Goal: Task Accomplishment & Management: Manage account settings

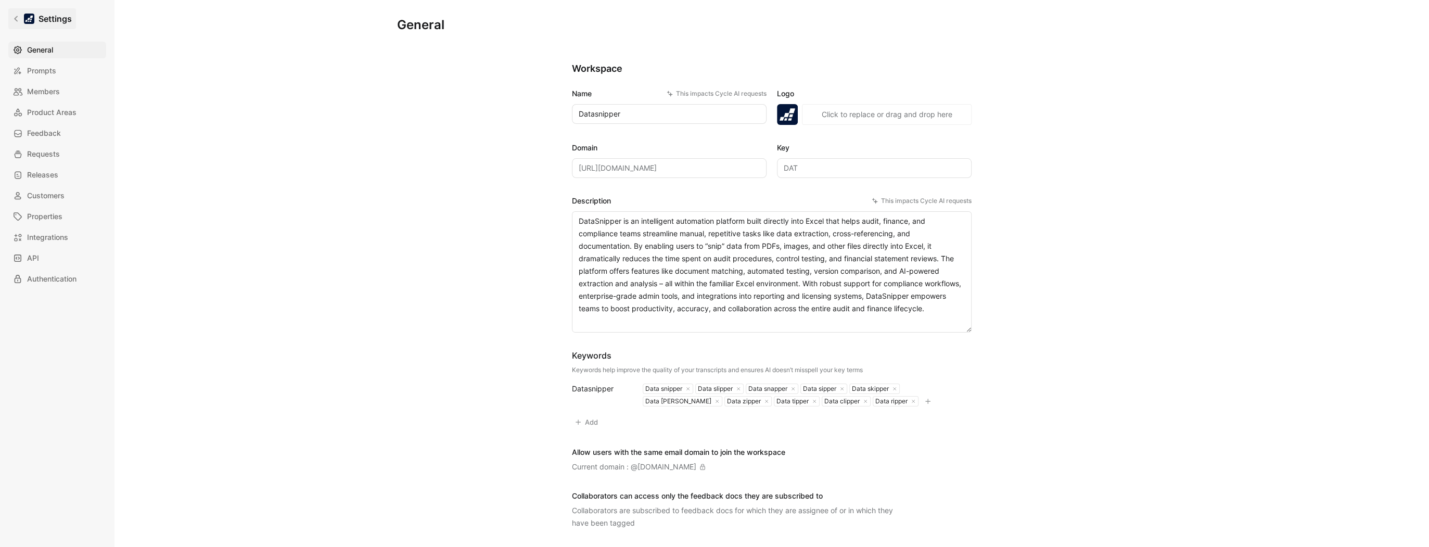
click at [43, 22] on h1 "Settings" at bounding box center [55, 18] width 33 height 12
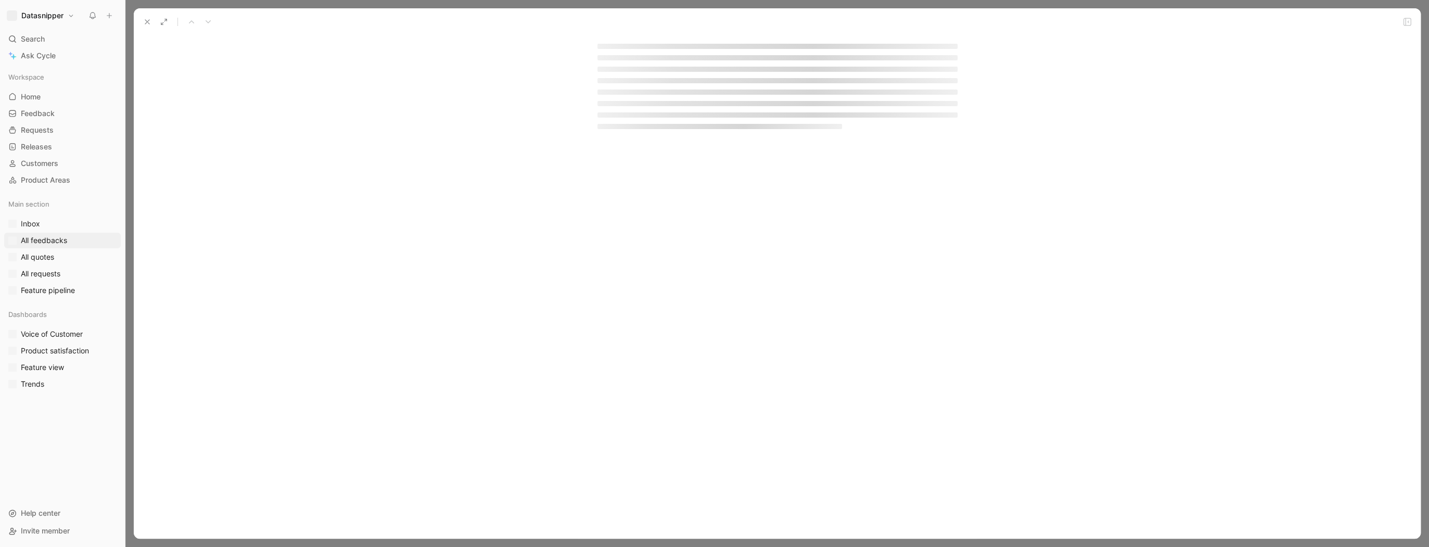
click at [43, 22] on button "Datasnipper" at bounding box center [40, 15] width 73 height 15
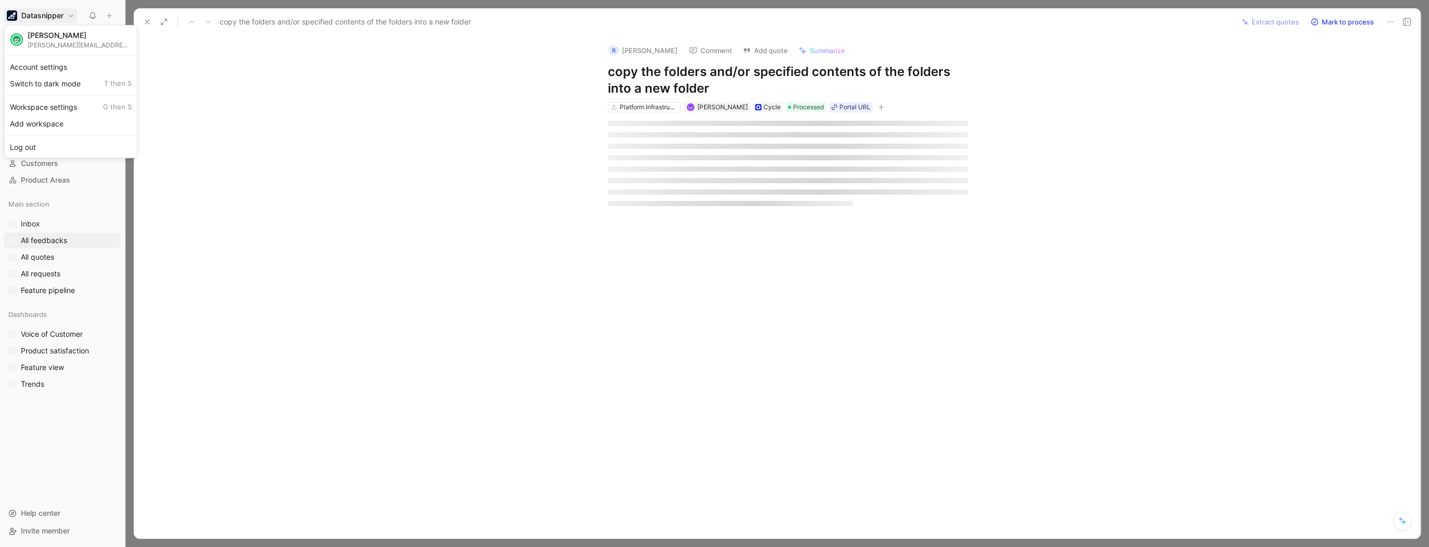
click at [50, 103] on div "Workspace settings G then S" at bounding box center [71, 107] width 128 height 17
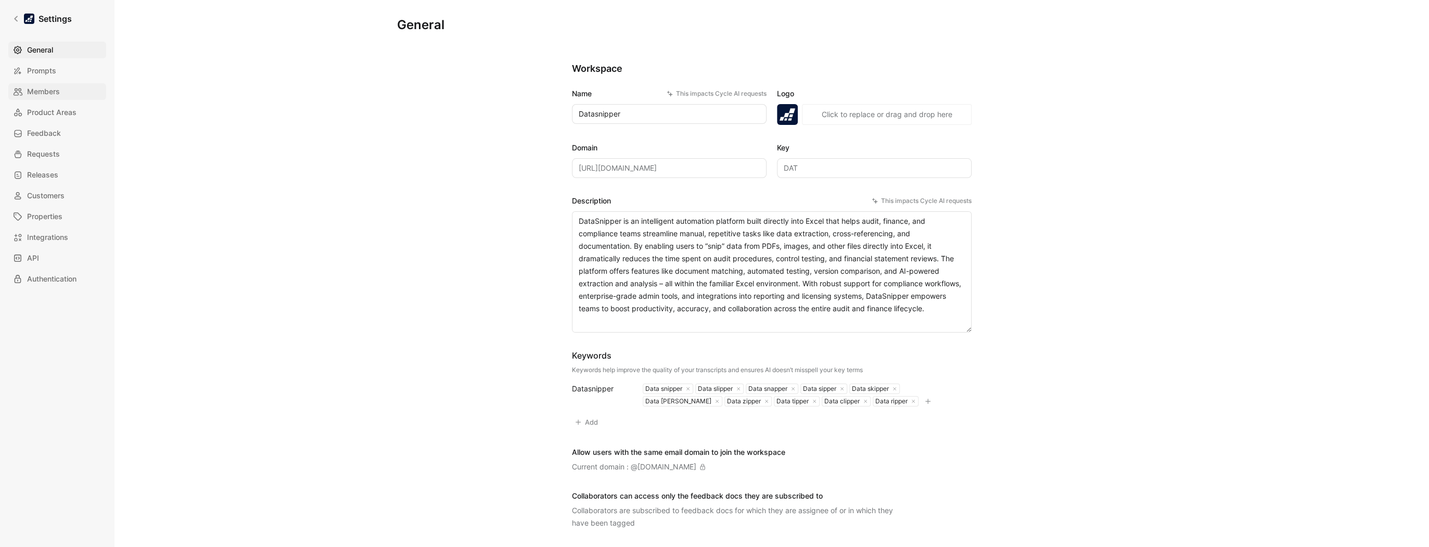
click at [52, 94] on span "Members" at bounding box center [43, 91] width 33 height 12
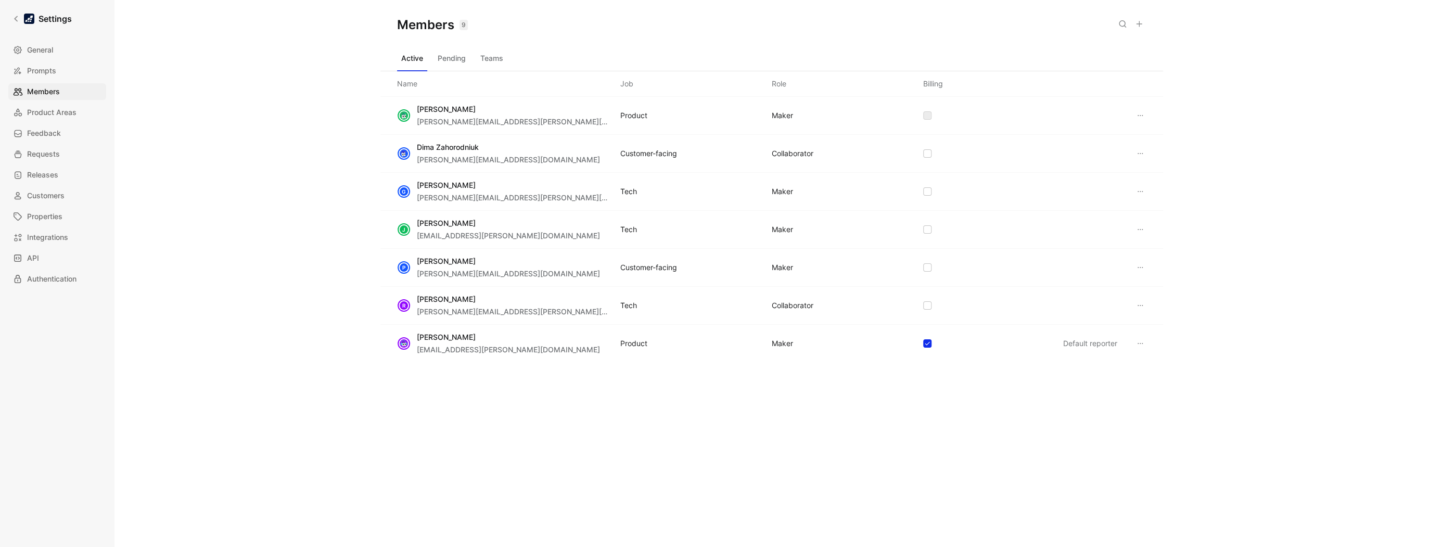
click at [1142, 346] on icon at bounding box center [1140, 343] width 8 height 8
click at [1171, 390] on span "Remove" at bounding box center [1165, 393] width 28 height 9
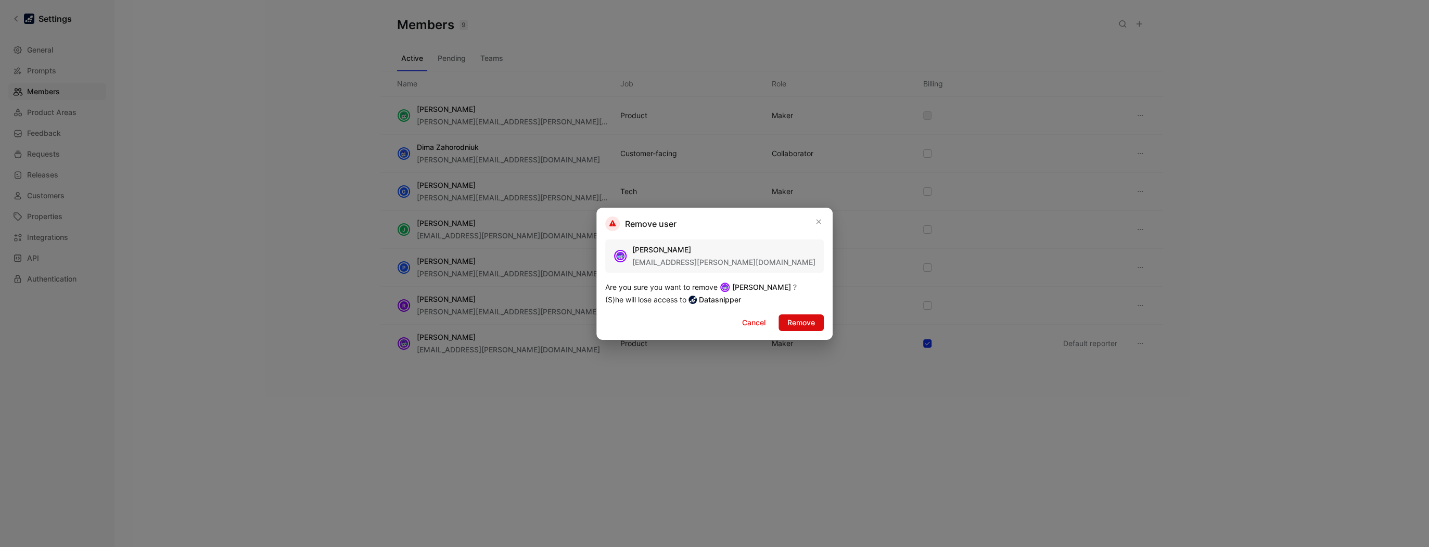
click at [803, 326] on span "Remove" at bounding box center [801, 322] width 28 height 12
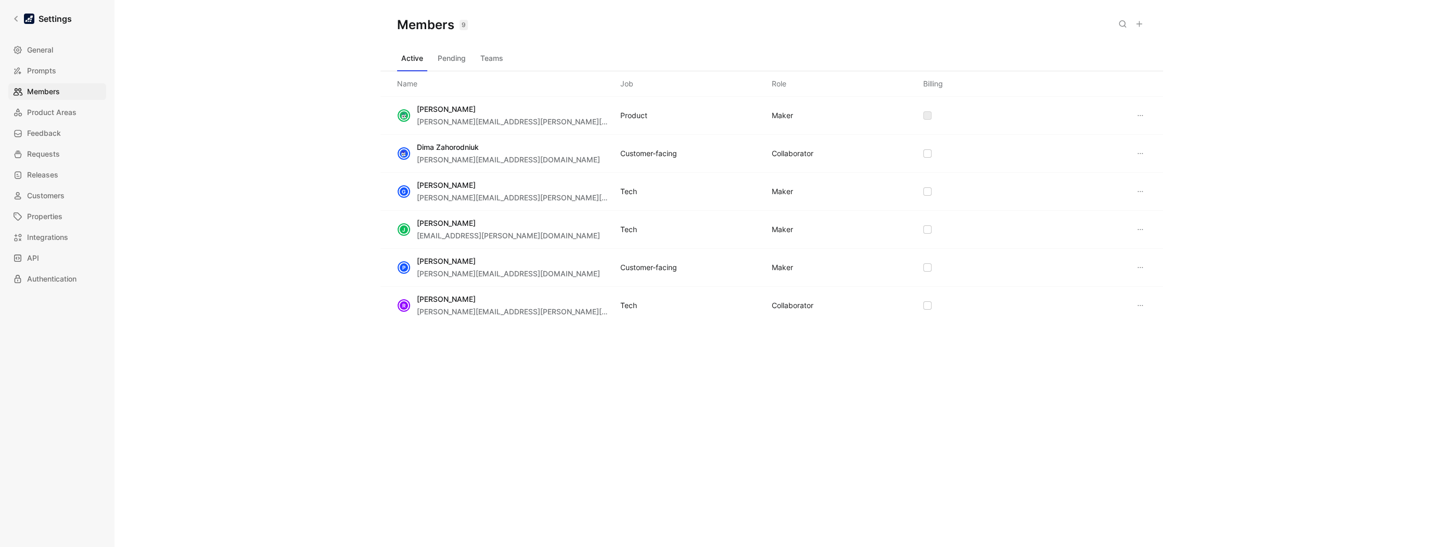
click at [1140, 116] on icon at bounding box center [1140, 115] width 8 height 8
click at [1165, 147] on span "Make default reporter" at bounding box center [1188, 151] width 74 height 9
click at [593, 389] on div "David O'Leary david.oleary@datasnipper.com Product MAKER Default reporter Dima …" at bounding box center [771, 252] width 783 height 311
click at [1141, 24] on use at bounding box center [1139, 23] width 5 height 5
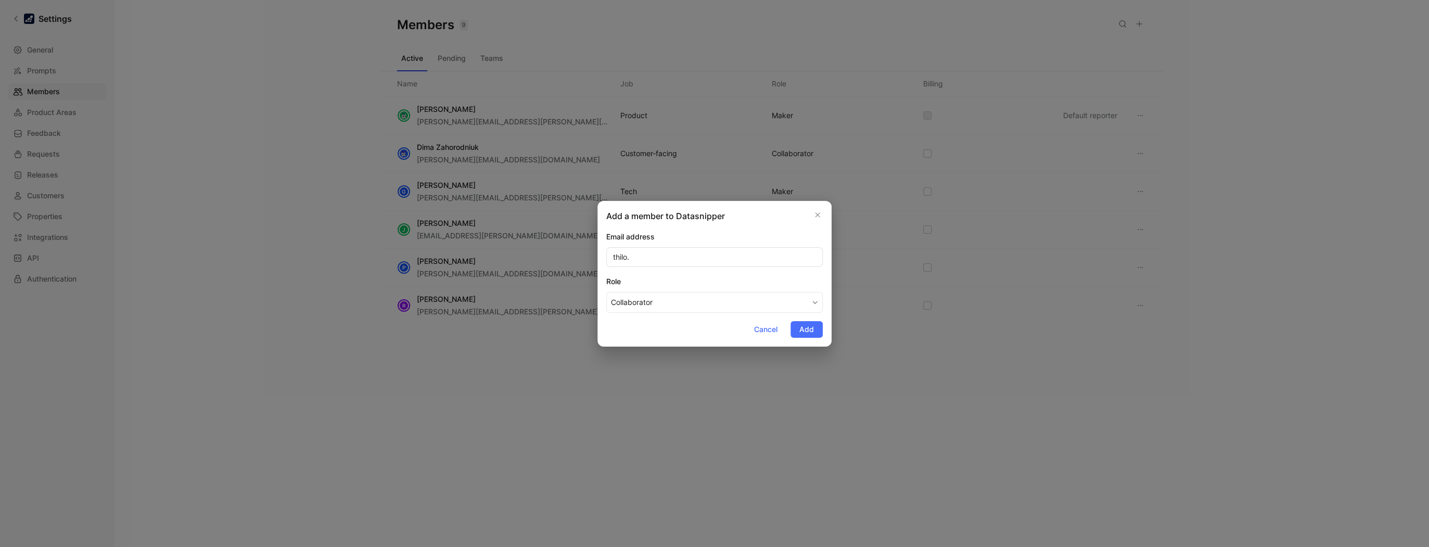
type input "thilo.richter@datasnipper.com"
click at [686, 293] on button "Collaborator" at bounding box center [714, 302] width 216 height 21
click at [644, 321] on div "Maker" at bounding box center [641, 327] width 61 height 12
click at [802, 326] on span "Add" at bounding box center [806, 329] width 15 height 12
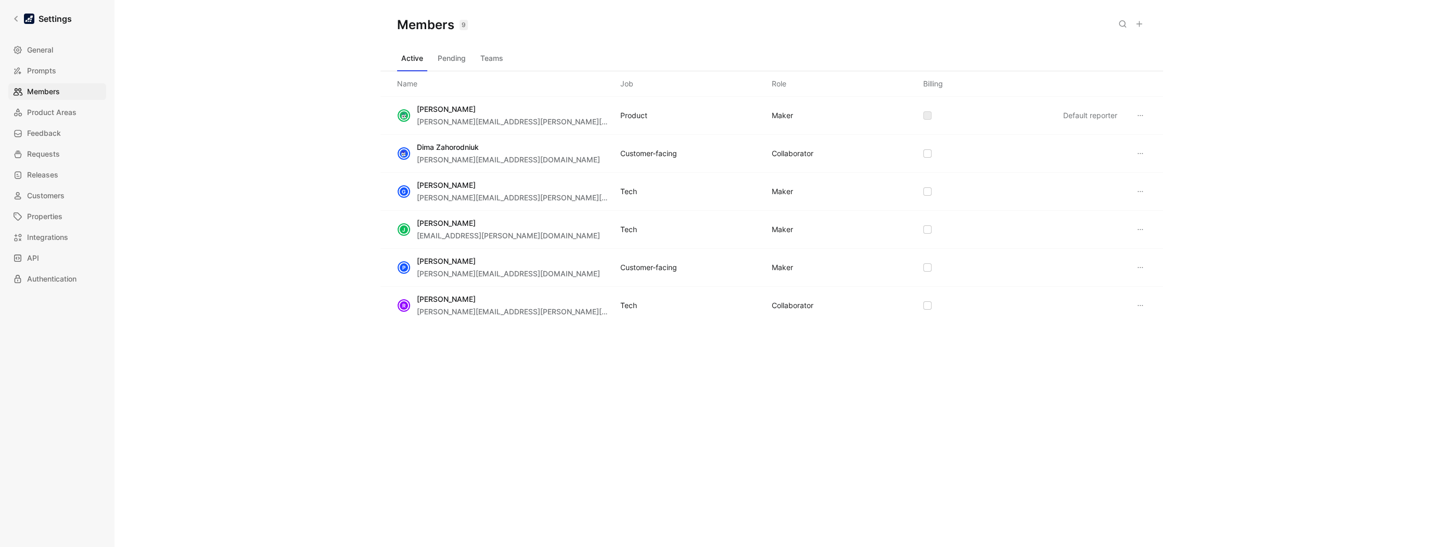
click at [200, 222] on div "Members 9 Saved Active Pending Teams Name Job Role Billing David O'Leary david.…" at bounding box center [771, 273] width 1314 height 547
click at [458, 60] on button "Pending" at bounding box center [451, 58] width 36 height 17
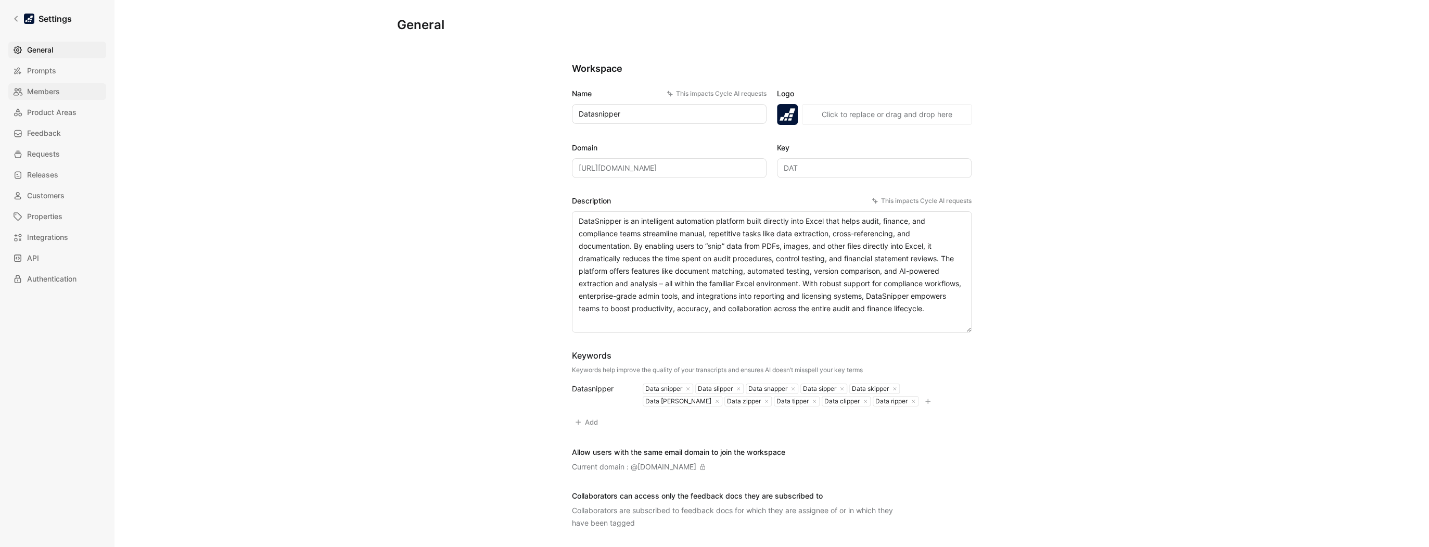
click at [42, 97] on span "Members" at bounding box center [43, 91] width 33 height 12
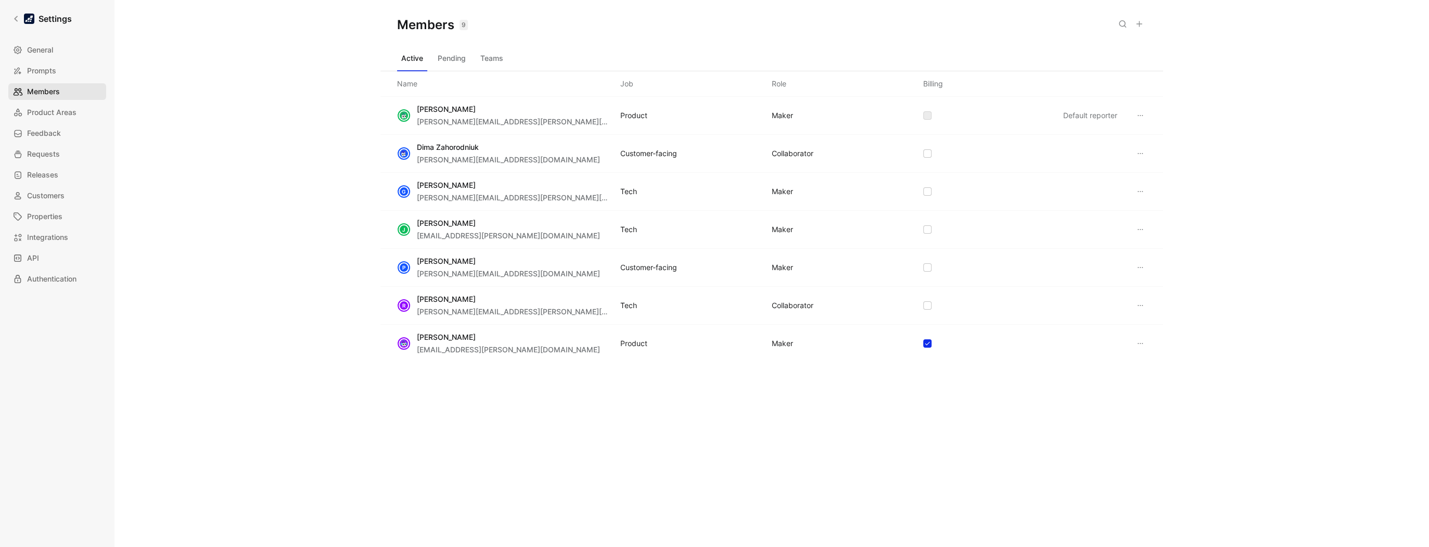
click at [42, 97] on span "Members" at bounding box center [43, 91] width 33 height 12
click at [18, 20] on icon at bounding box center [15, 18] width 7 height 7
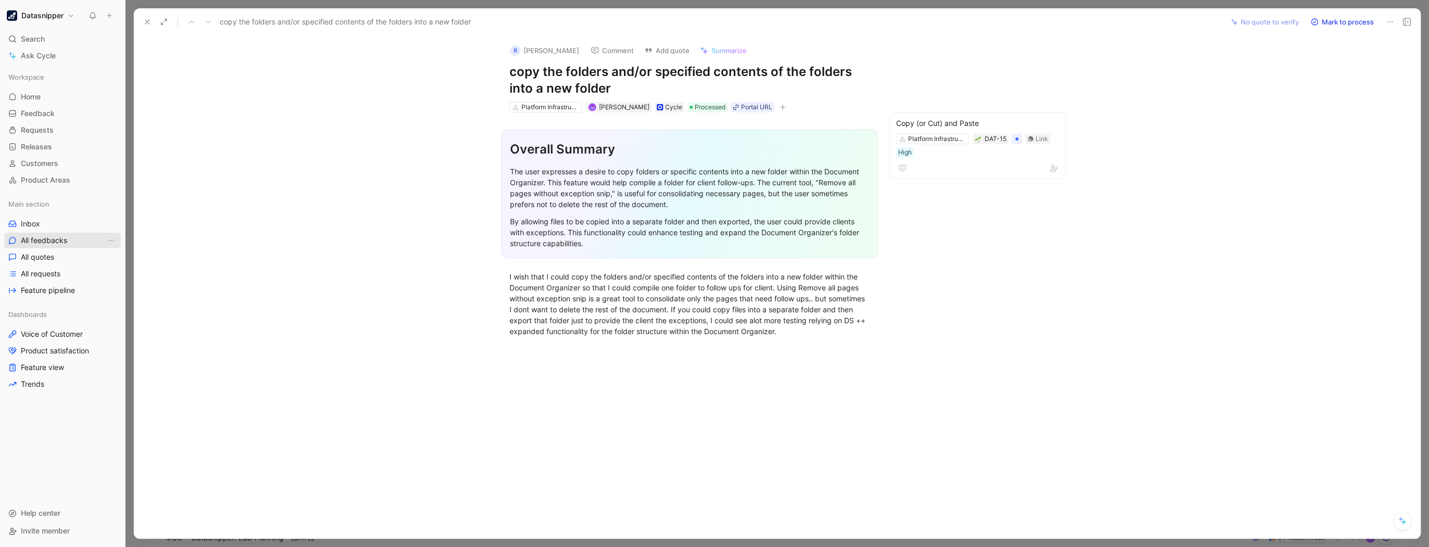
click at [62, 245] on span "All feedbacks" at bounding box center [44, 240] width 46 height 10
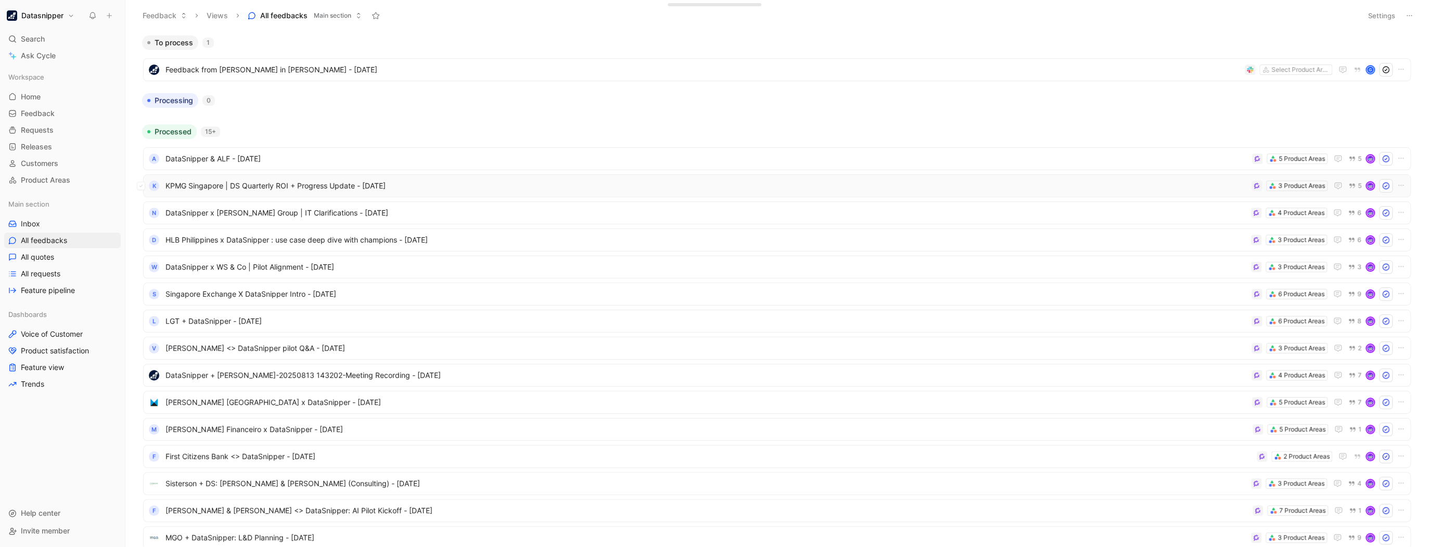
click at [710, 195] on div "K KPMG Singapore | DS Quarterly ROI + Progress Update - 8/14/2025 3 Product Are…" at bounding box center [777, 185] width 1268 height 23
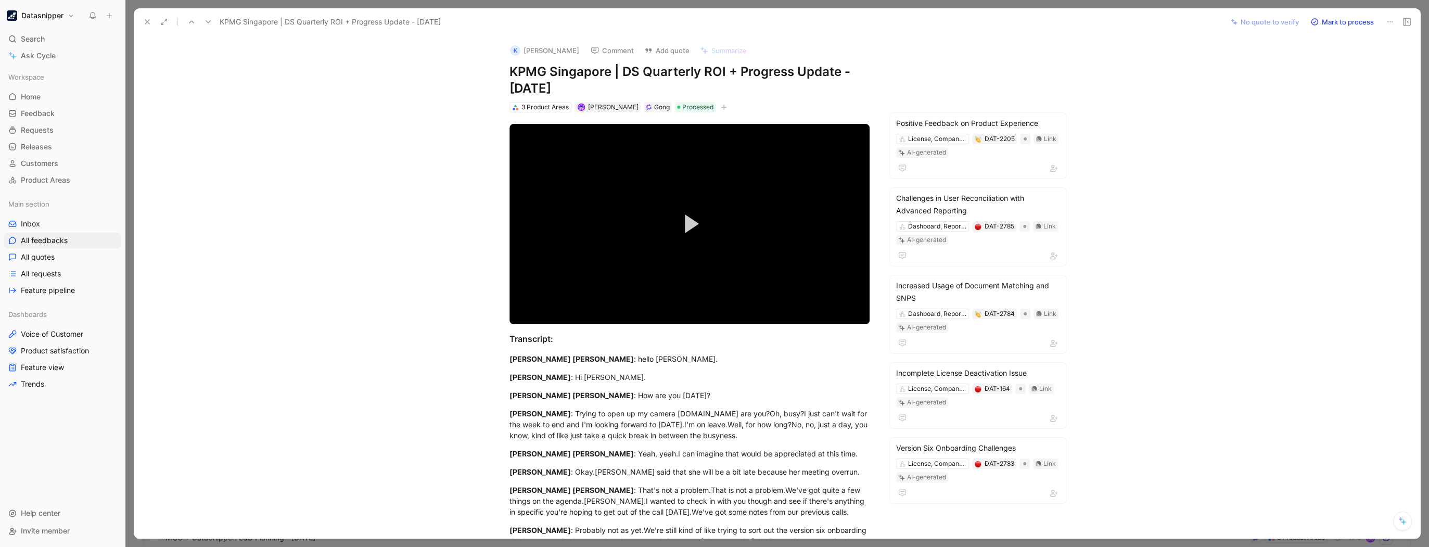
click at [143, 23] on icon at bounding box center [147, 22] width 8 height 8
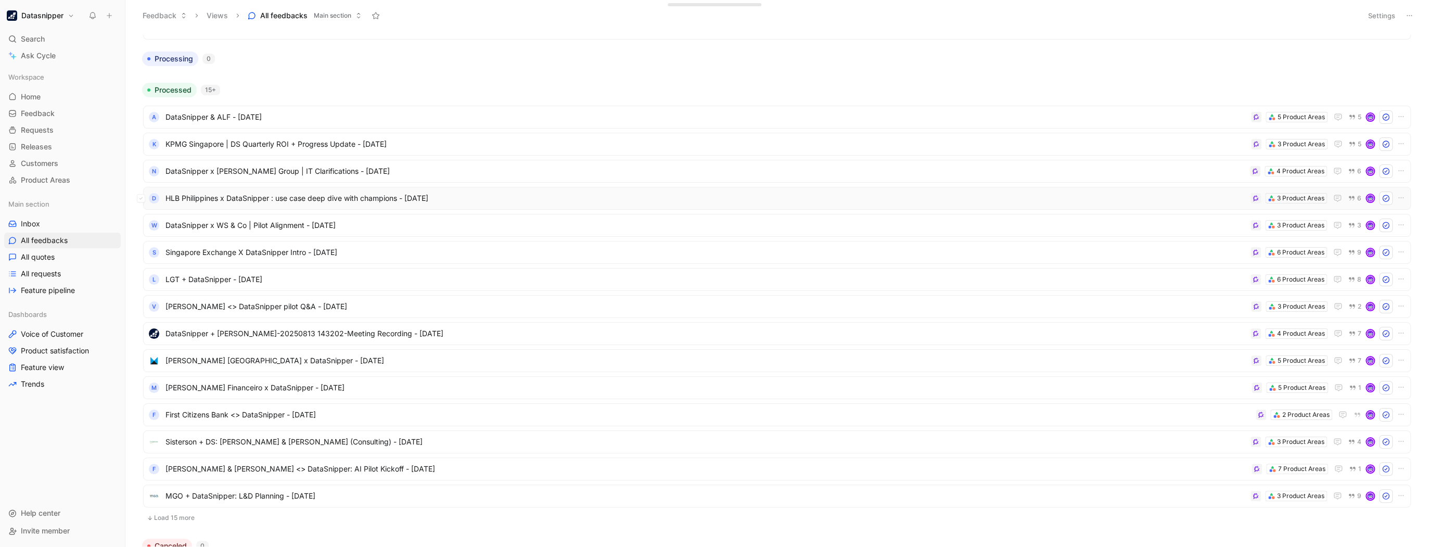
scroll to position [43, 0]
click at [322, 364] on span "Moore Belize x DataSnipper - 8/13/2025" at bounding box center [705, 359] width 1081 height 12
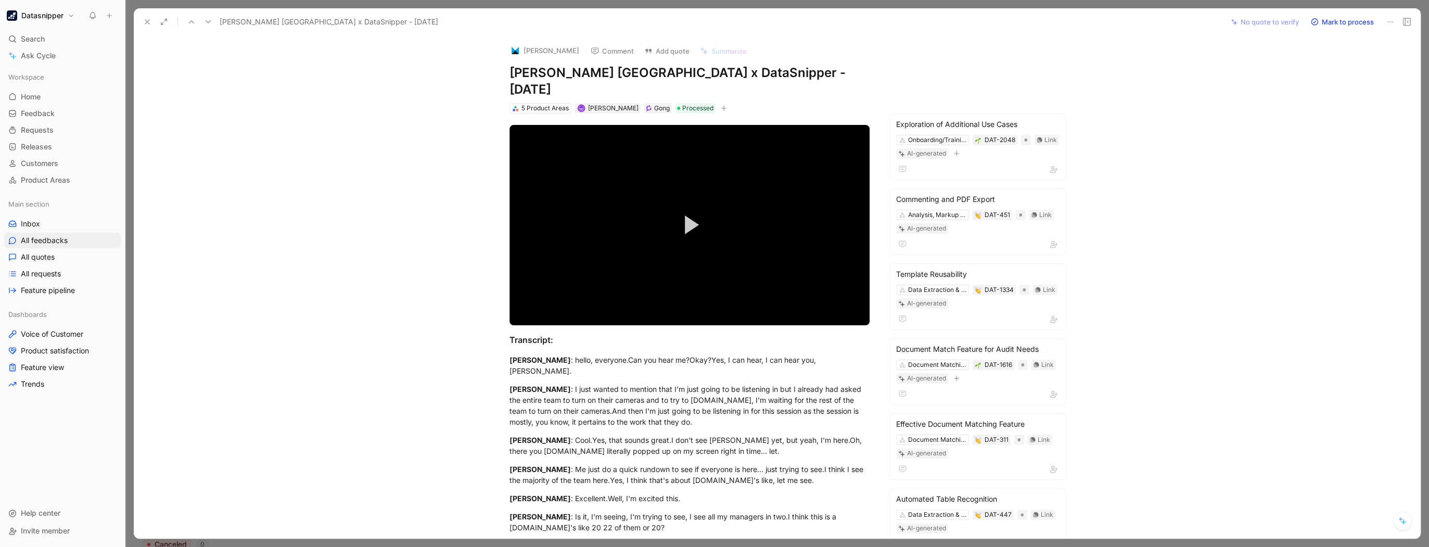
click at [148, 24] on icon at bounding box center [147, 22] width 8 height 8
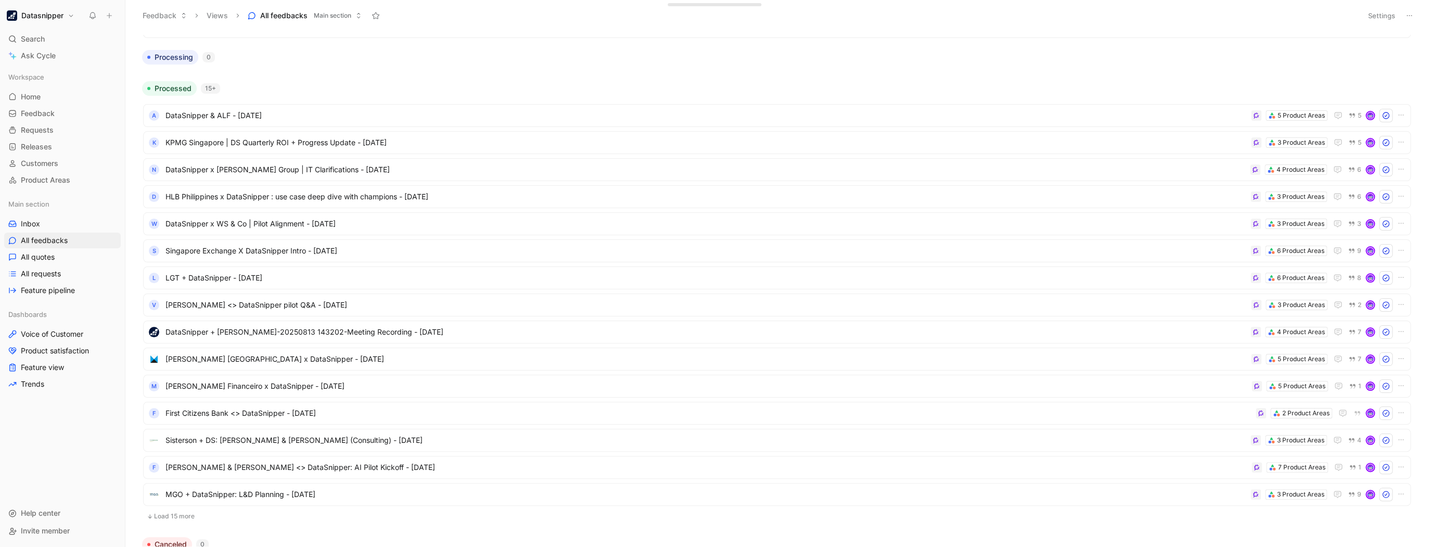
click at [232, 60] on div "Processing 0" at bounding box center [777, 57] width 1278 height 15
click at [47, 18] on h1 "Datasnipper" at bounding box center [42, 15] width 42 height 9
click at [52, 100] on div "Workspace settings G then S" at bounding box center [71, 107] width 128 height 17
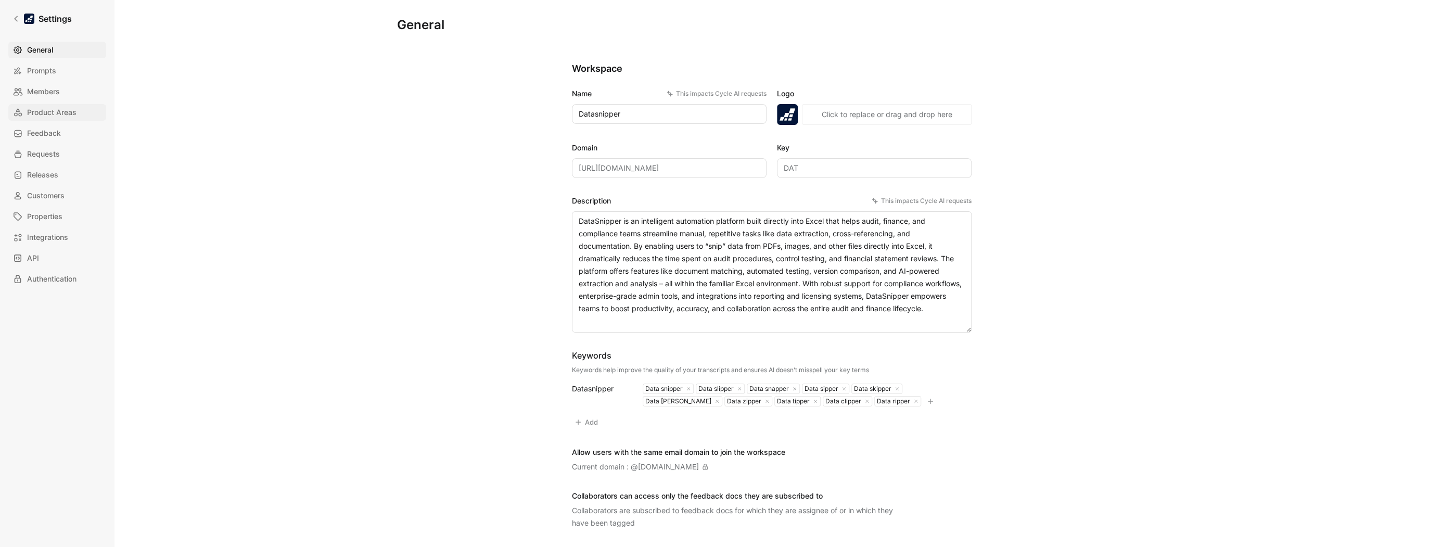
click at [60, 119] on link "Product Areas" at bounding box center [57, 112] width 98 height 17
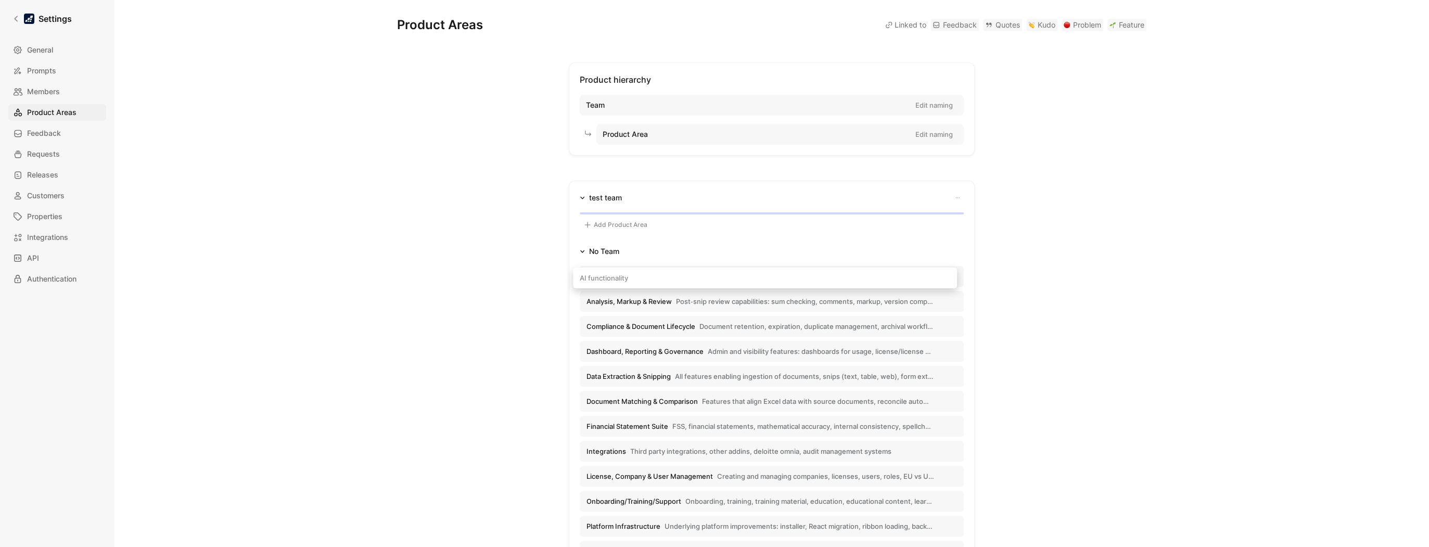
drag, startPoint x: 602, startPoint y: 265, endPoint x: 599, endPoint y: 273, distance: 8.2
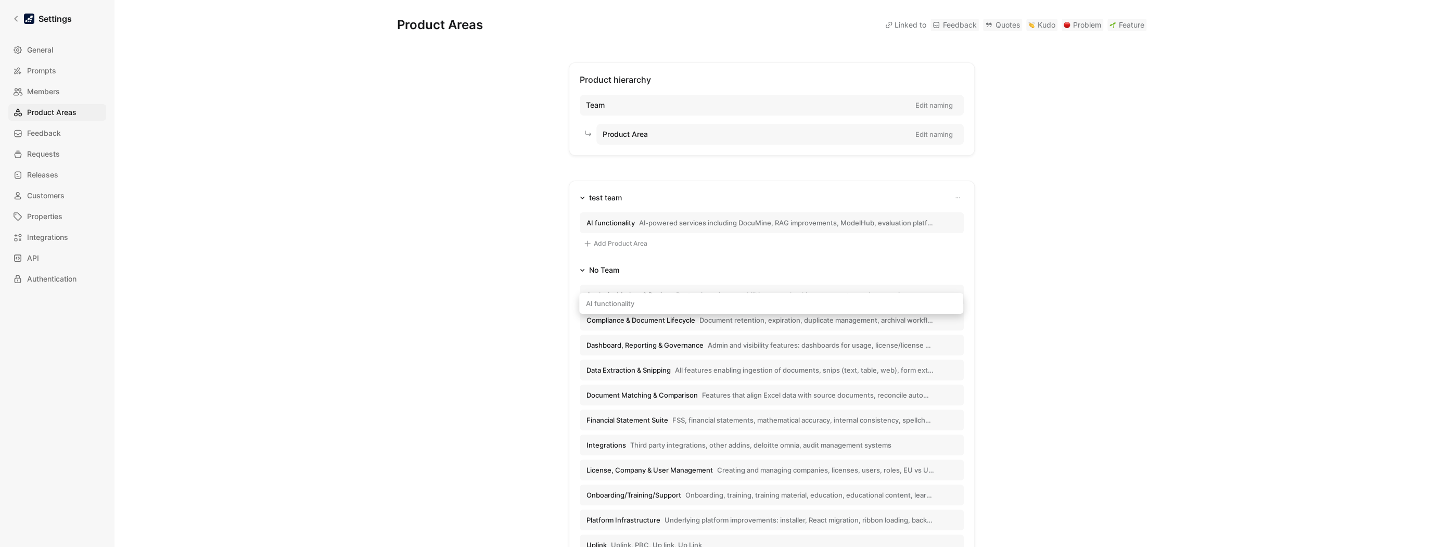
drag, startPoint x: 621, startPoint y: 225, endPoint x: 620, endPoint y: 310, distance: 85.3
click at [620, 310] on div "test team AI functionality AI‑powered services including DocuMine, RAG improvem…" at bounding box center [772, 407] width 406 height 453
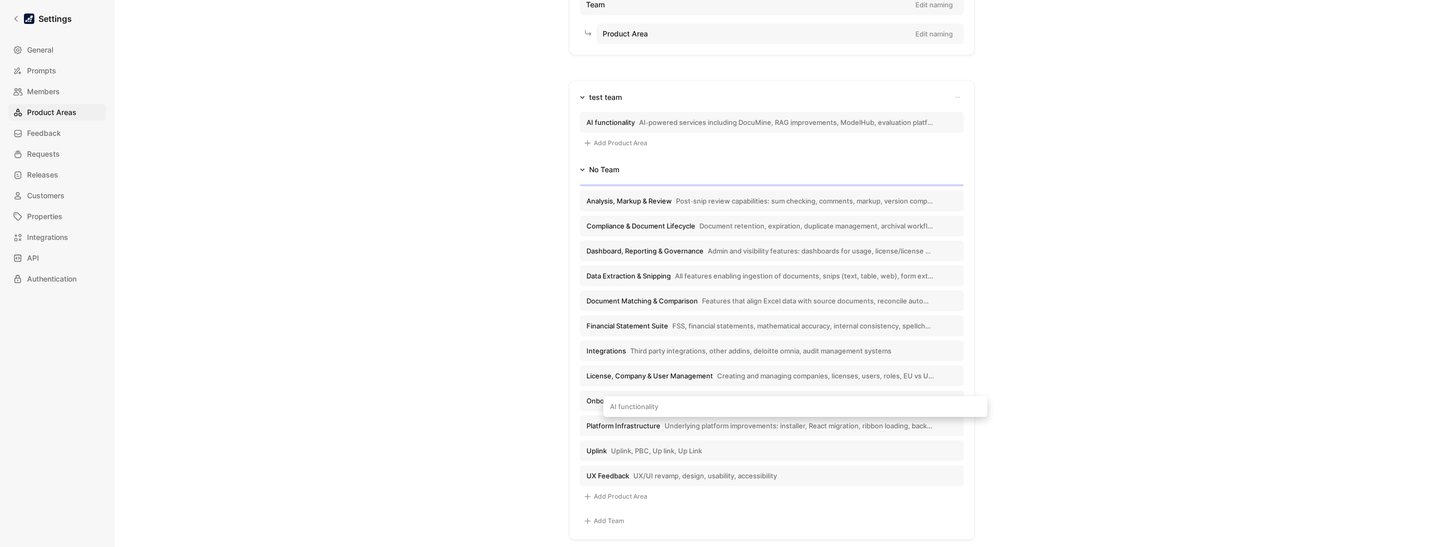
scroll to position [123, 0]
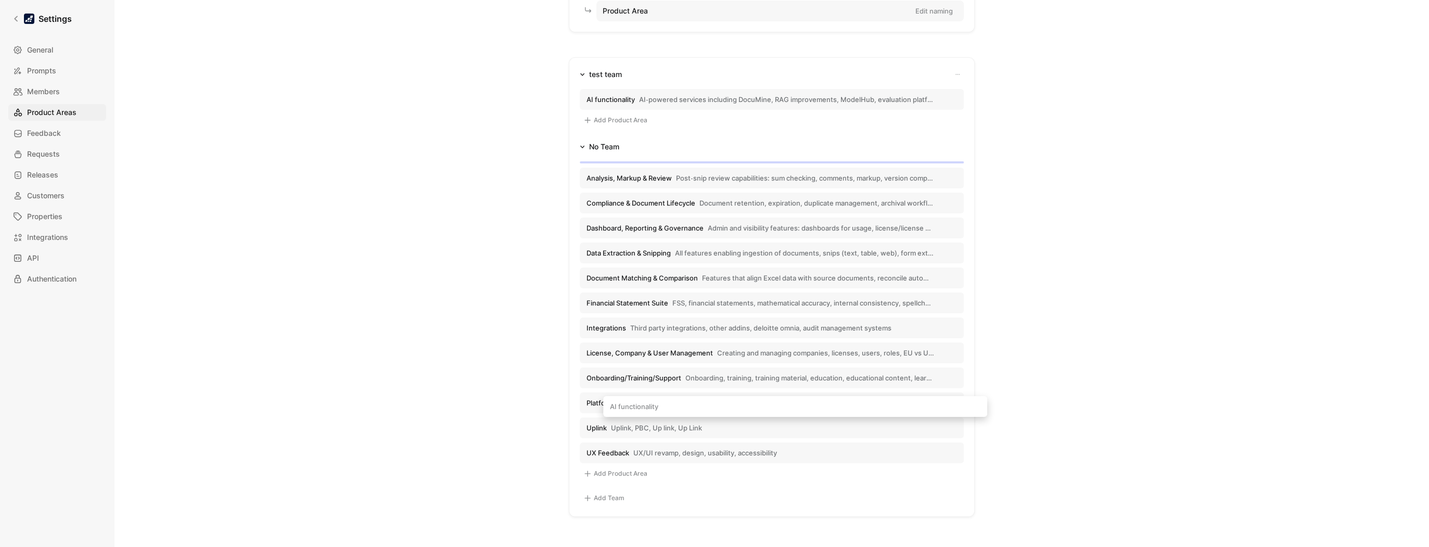
drag, startPoint x: 655, startPoint y: 223, endPoint x: 669, endPoint y: 365, distance: 142.8
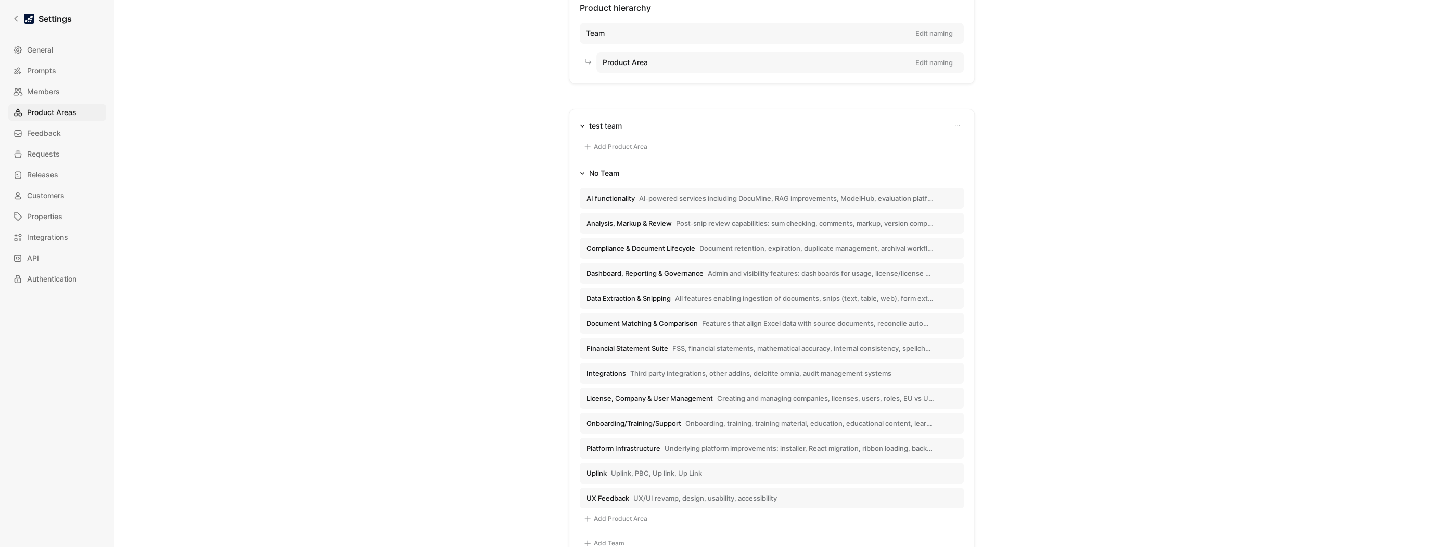
scroll to position [71, 0]
click at [210, 348] on div "Product Areas Linked to Feedback Quotes Kudo Problem Feature Product hierarchy …" at bounding box center [771, 273] width 1314 height 547
click at [161, 64] on div "Product Areas Linked to Feedback Quotes Kudo Problem Feature Product hierarchy …" at bounding box center [771, 273] width 1314 height 547
click at [1322, 223] on div "Product Areas Linked to Feedback Quotes Kudo Problem Feature Product hierarchy …" at bounding box center [771, 273] width 1314 height 547
drag, startPoint x: 37, startPoint y: 53, endPoint x: 73, endPoint y: 8, distance: 57.1
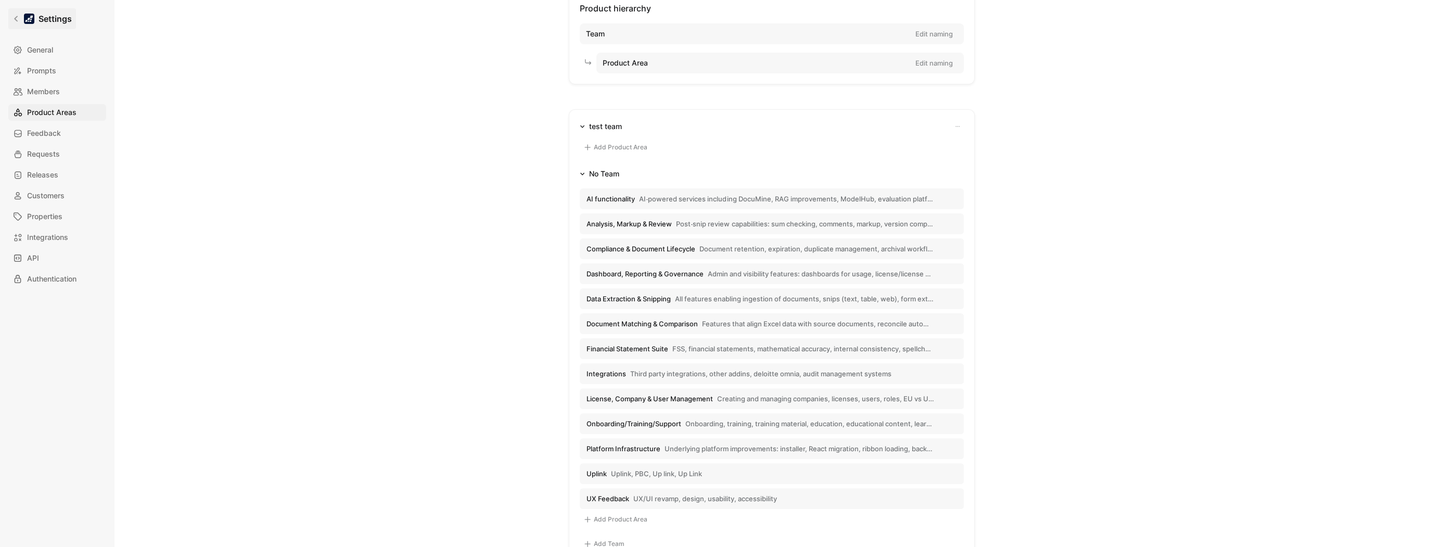
click at [37, 53] on span "General" at bounding box center [40, 50] width 26 height 12
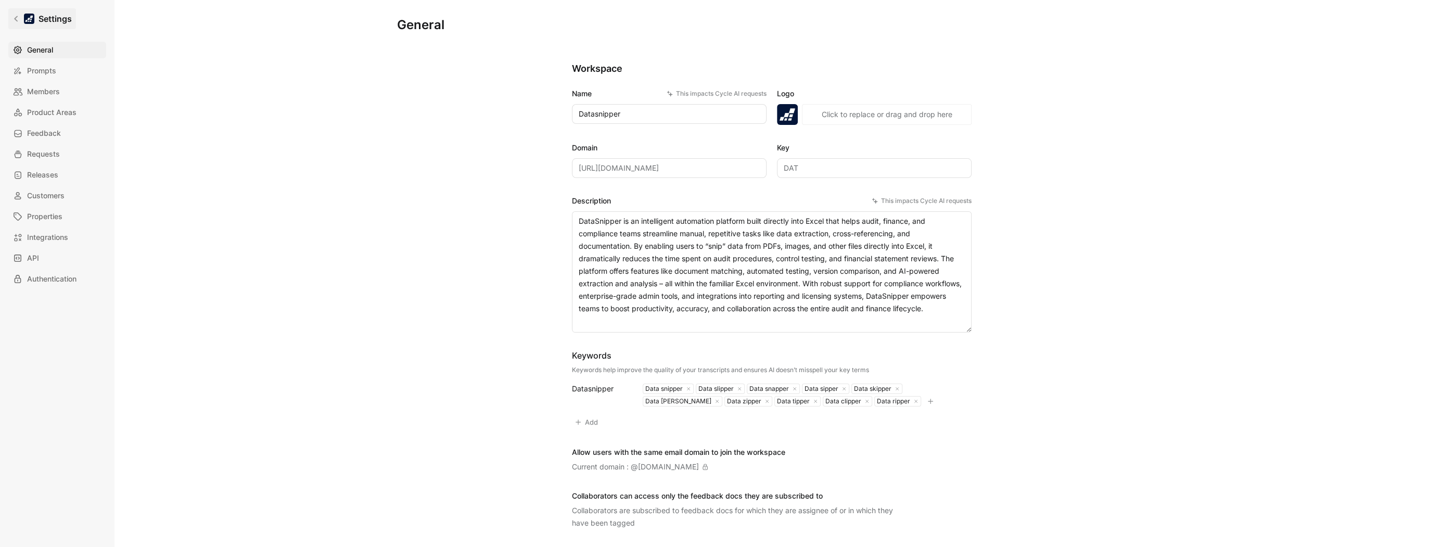
click at [42, 22] on h1 "Settings" at bounding box center [55, 18] width 33 height 12
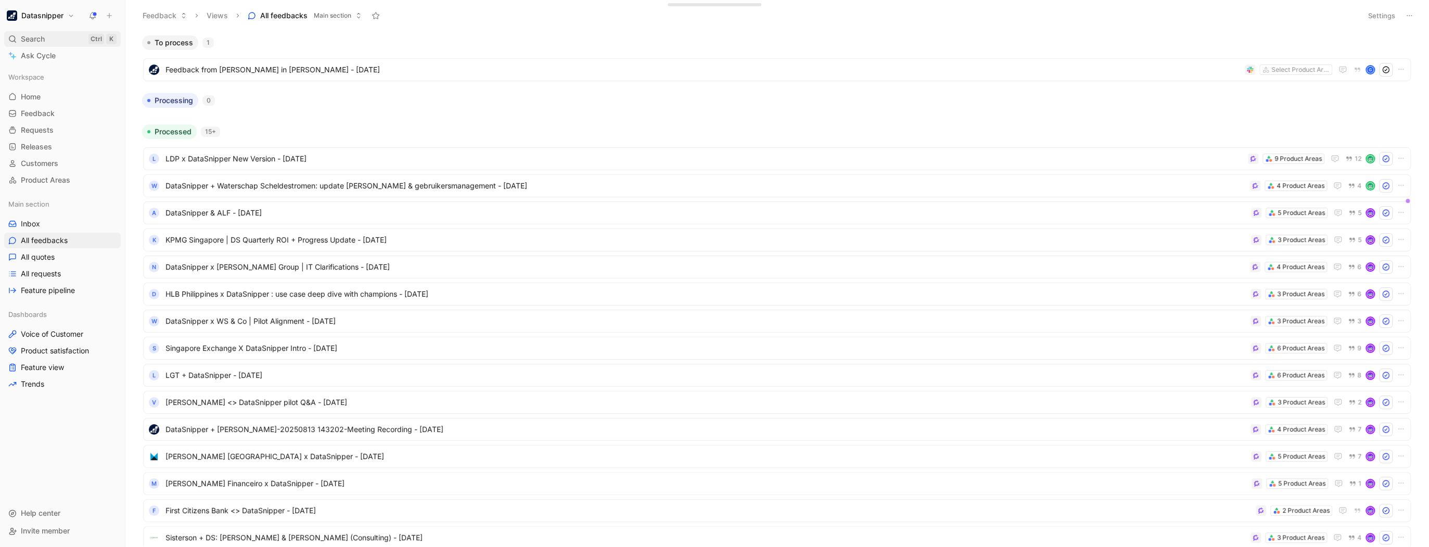
click at [22, 35] on span "Search" at bounding box center [33, 39] width 24 height 12
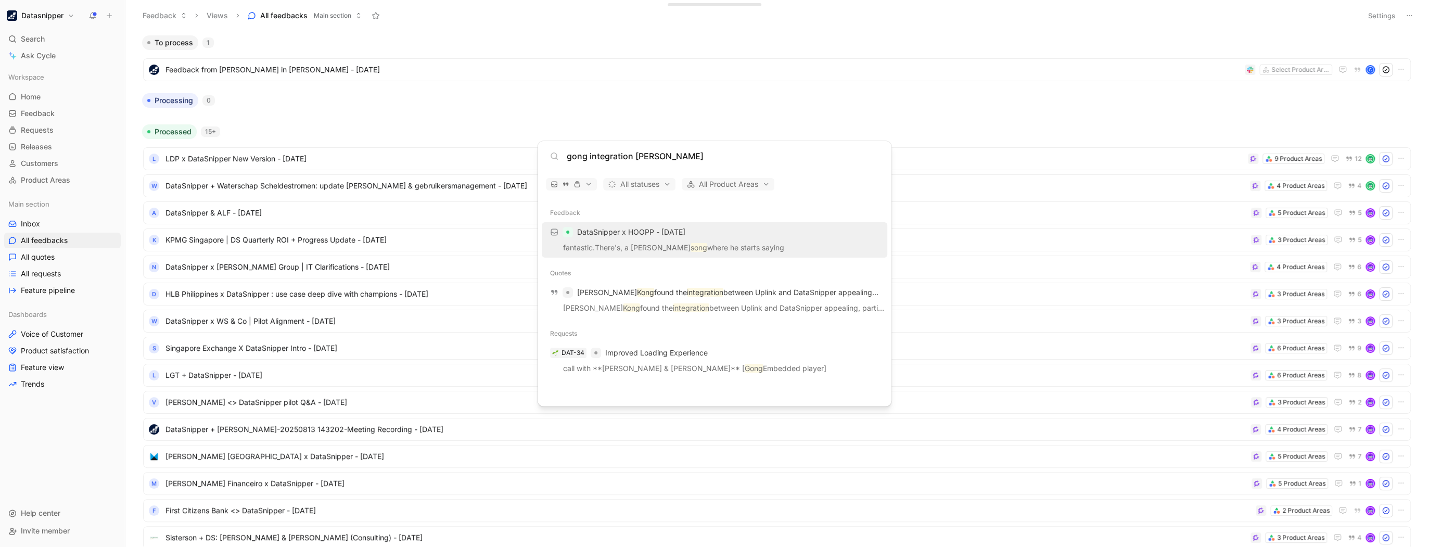
click at [705, 162] on input "gong integration chris yacoub" at bounding box center [723, 156] width 312 height 12
type input "gong integration chris yacoub"
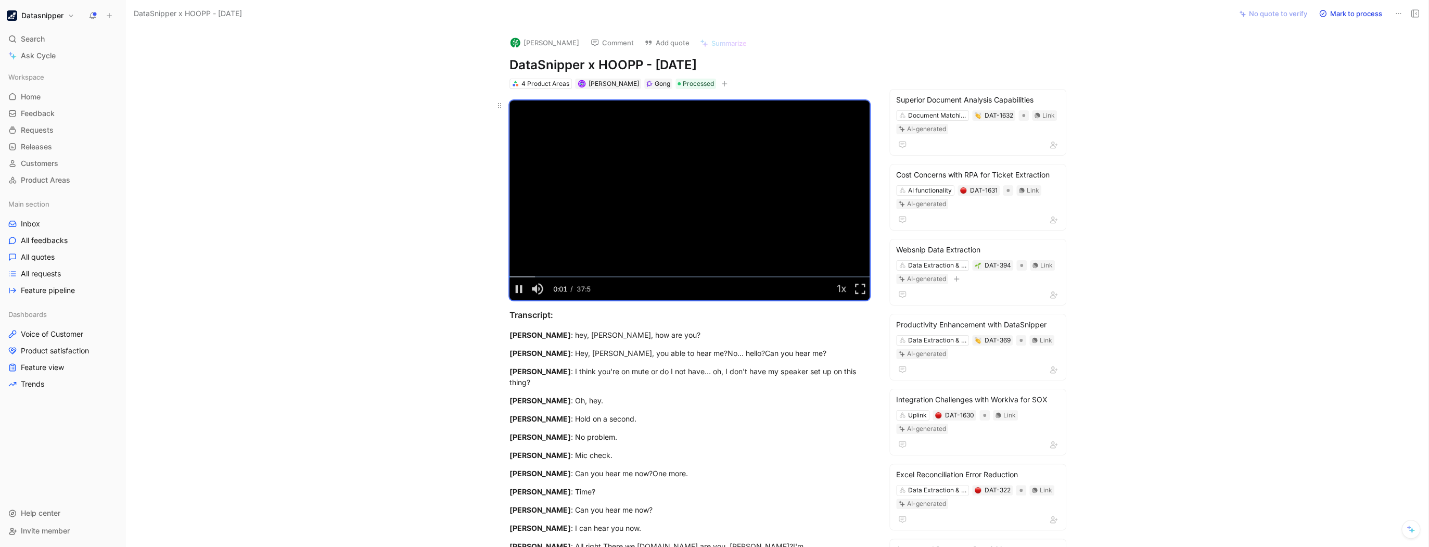
click at [705, 200] on video "Video Player" at bounding box center [689, 200] width 360 height 200
click at [1303, 377] on div "Chris Chan Comment Add quote Summarize DataSnipper x HOOPP - 8/11/2025 4 Produc…" at bounding box center [776, 288] width 1303 height 520
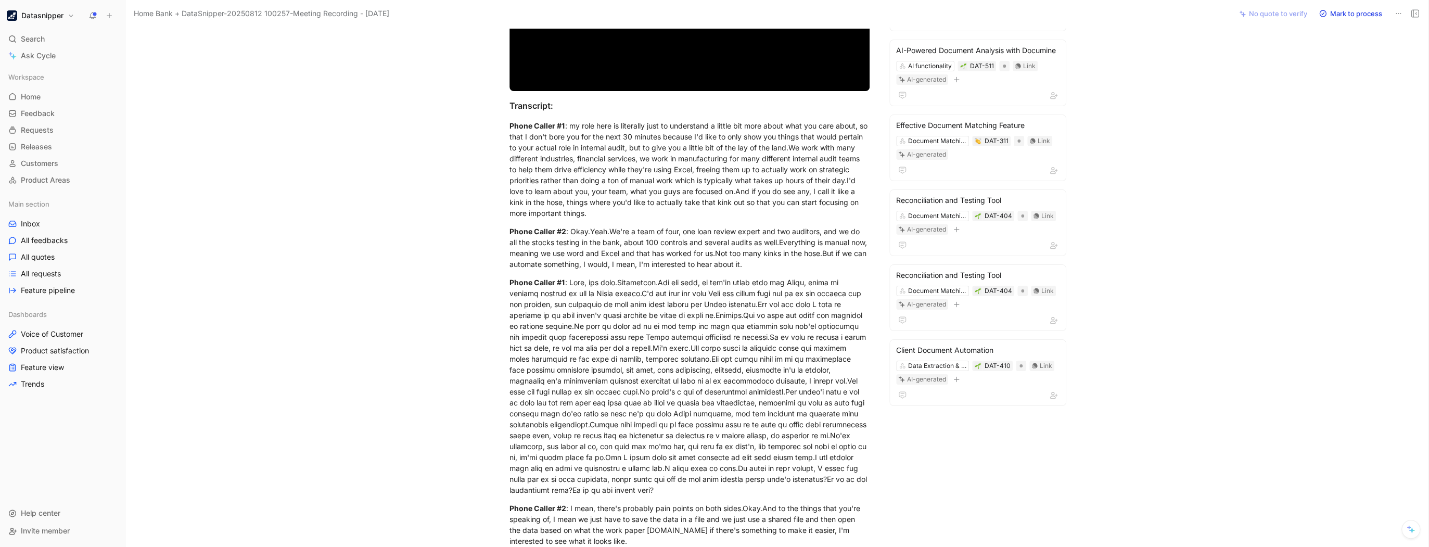
scroll to position [229, 0]
click at [985, 196] on div "Reconciliation and Testing Tool" at bounding box center [977, 200] width 163 height 12
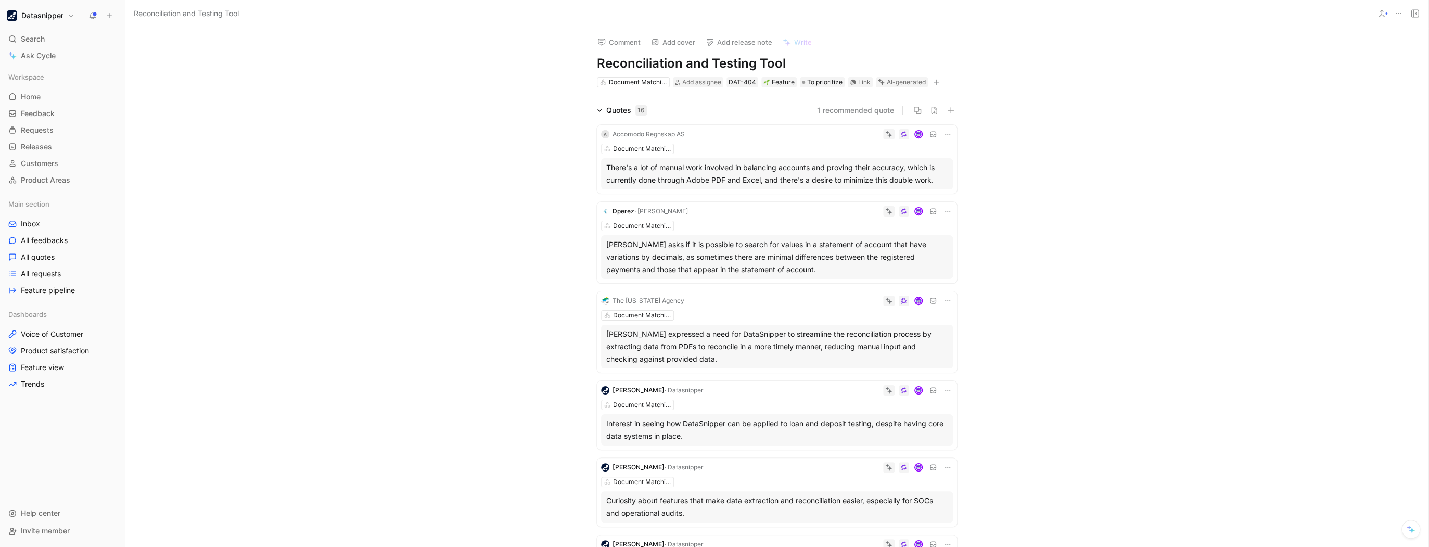
click at [219, 293] on div "Quotes 16 1 recommended quote A Accomodo Regnskap AS Document Matching & Compar…" at bounding box center [776, 539] width 1303 height 870
click at [45, 112] on span "Feedback" at bounding box center [38, 113] width 34 height 10
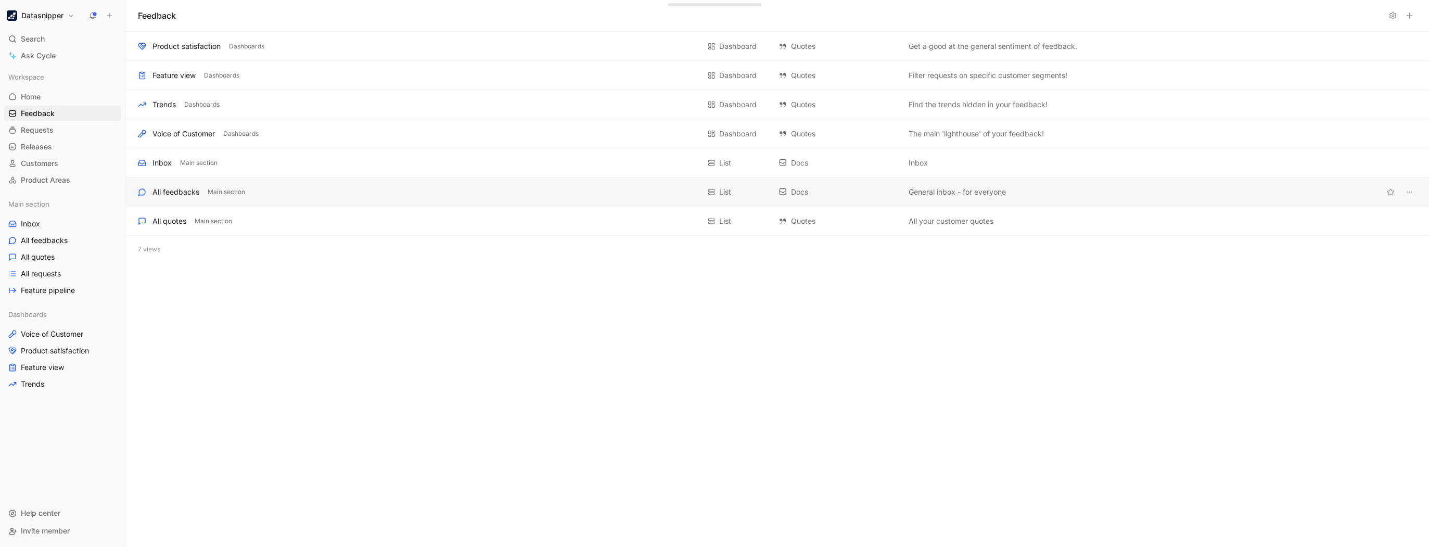
click at [180, 199] on div "All feedbacks Main section List Docs General inbox - for everyone" at bounding box center [777, 191] width 1304 height 29
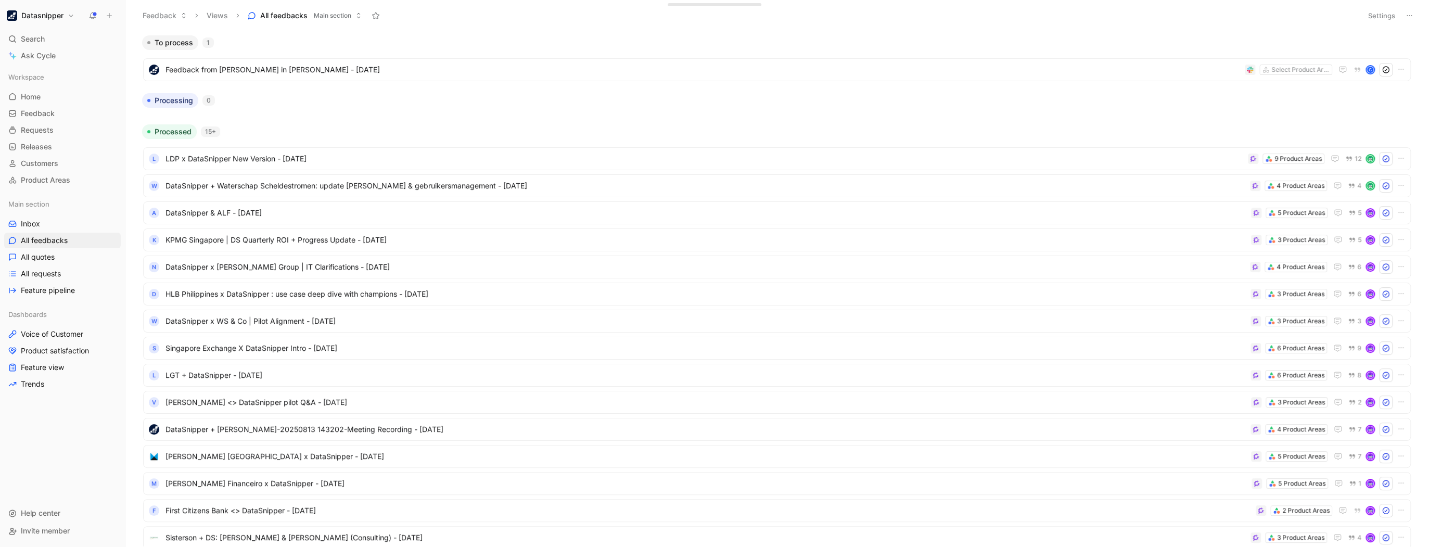
click at [1377, 15] on button "Settings" at bounding box center [1381, 15] width 36 height 15
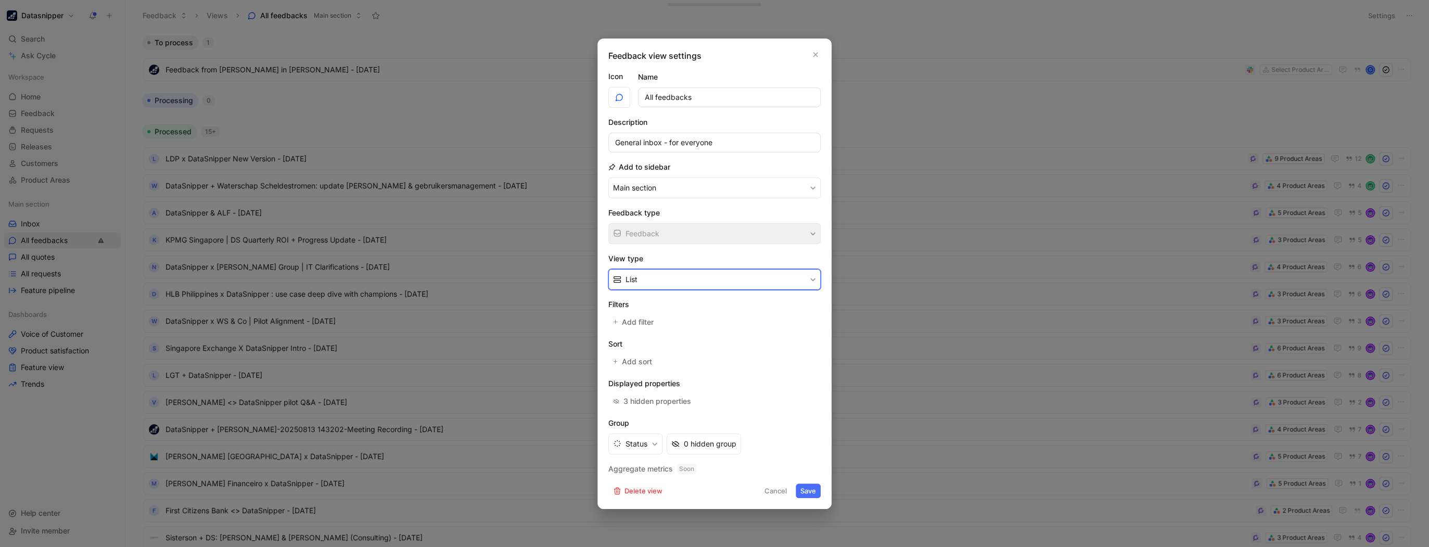
click at [713, 279] on button "List" at bounding box center [714, 279] width 212 height 21
click at [654, 323] on span "Add filter" at bounding box center [638, 322] width 33 height 12
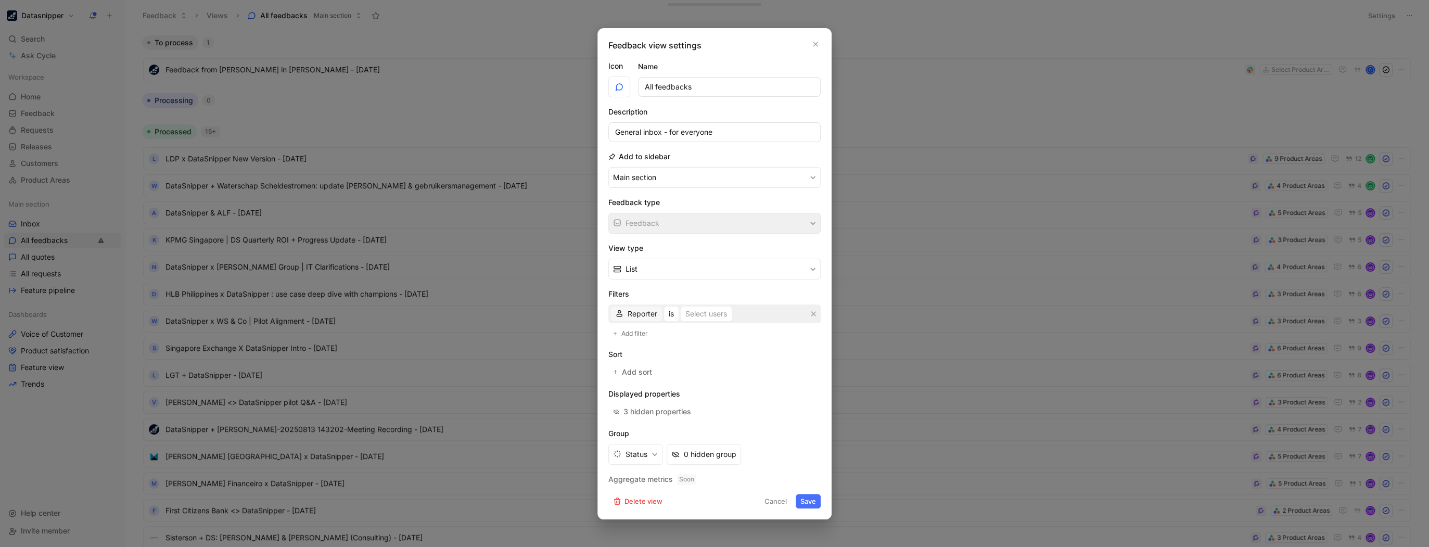
drag, startPoint x: 654, startPoint y: 323, endPoint x: 639, endPoint y: 315, distance: 16.8
click at [639, 315] on div "Filters Reporter is Select users Add filter" at bounding box center [714, 314] width 212 height 52
click at [639, 315] on span "Reporter" at bounding box center [643, 314] width 30 height 12
click at [643, 412] on span "Source" at bounding box center [640, 413] width 24 height 9
click at [706, 315] on div "Select sources" at bounding box center [705, 314] width 50 height 12
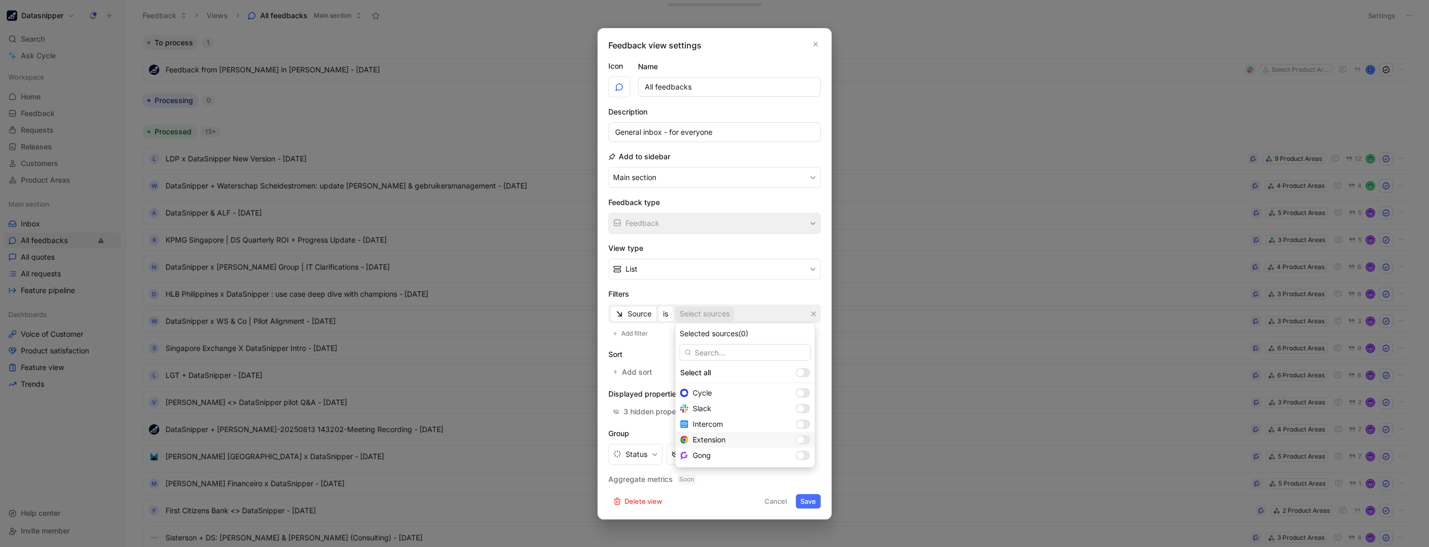
click at [796, 440] on div at bounding box center [803, 439] width 15 height 9
click at [812, 497] on button "Save" at bounding box center [808, 501] width 25 height 15
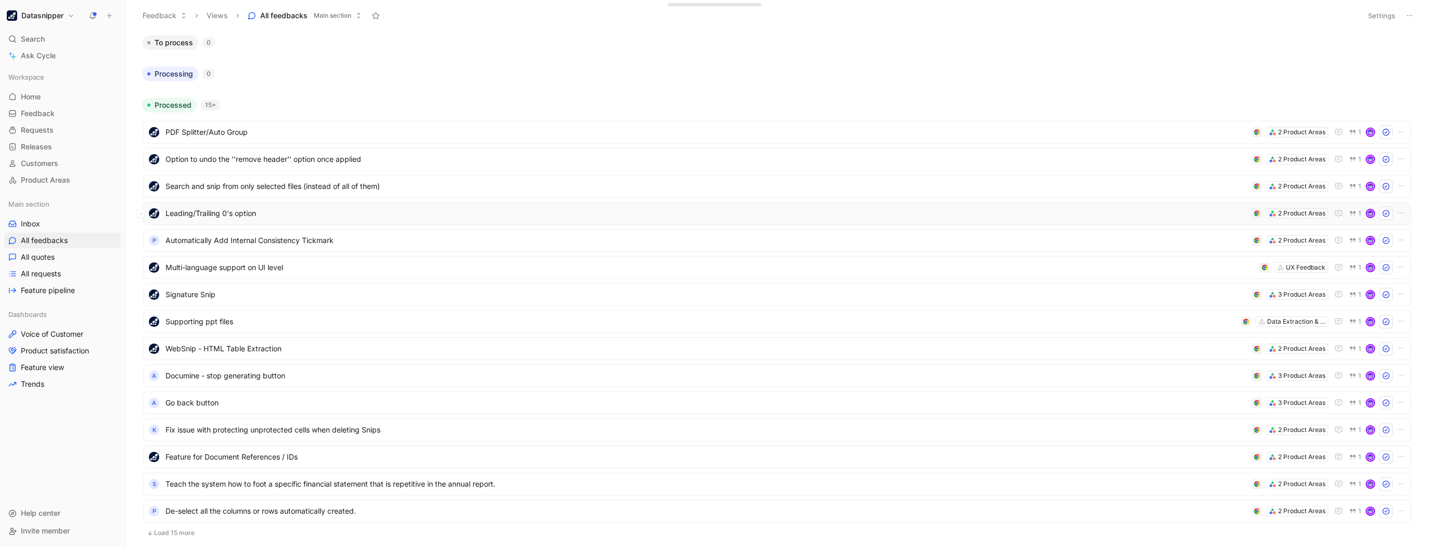
scroll to position [82, 0]
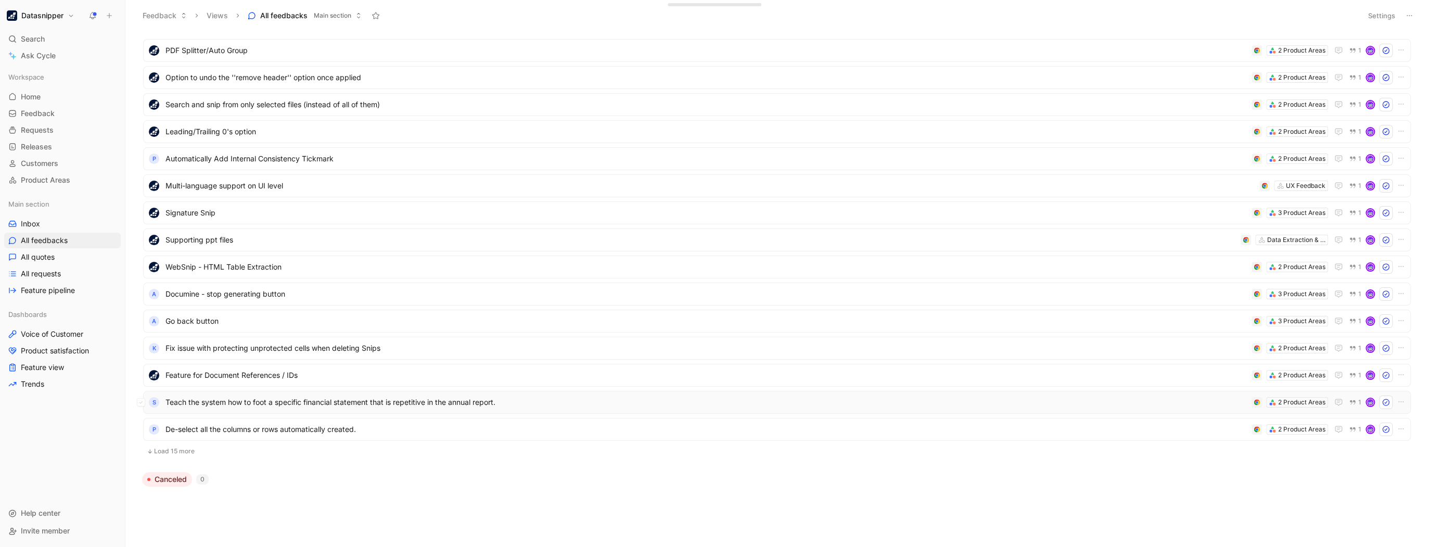
click at [269, 404] on span "Teach the system how to foot a specific financial statement that is repetitive …" at bounding box center [706, 402] width 1082 height 12
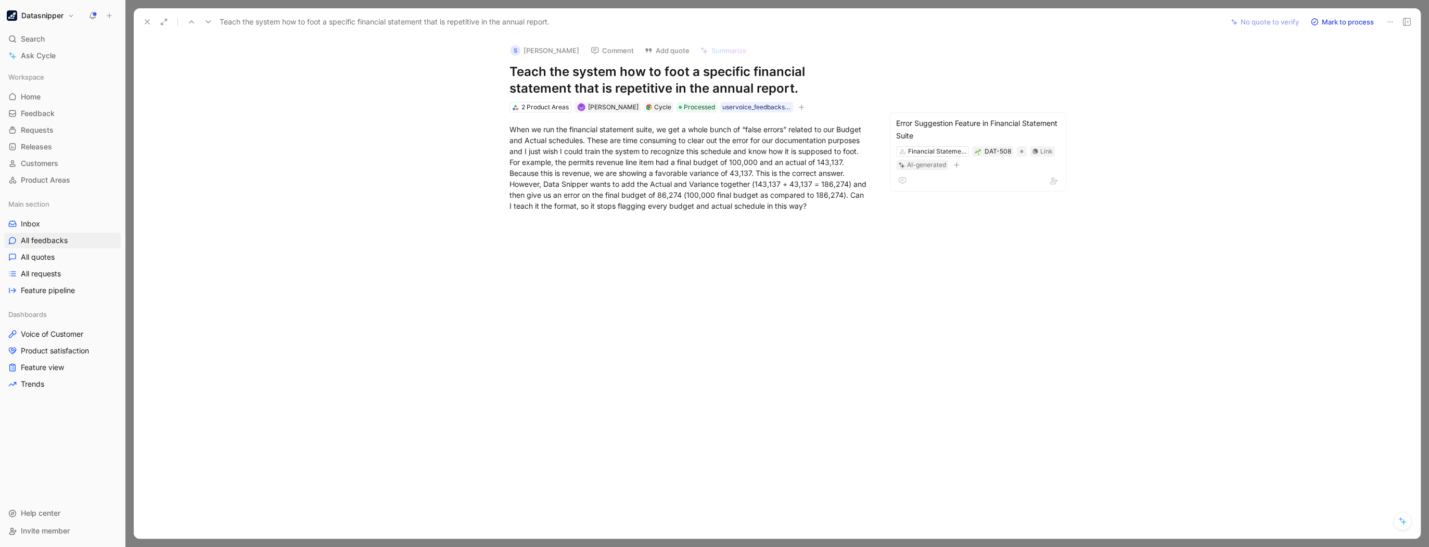
click at [144, 19] on icon at bounding box center [147, 22] width 8 height 8
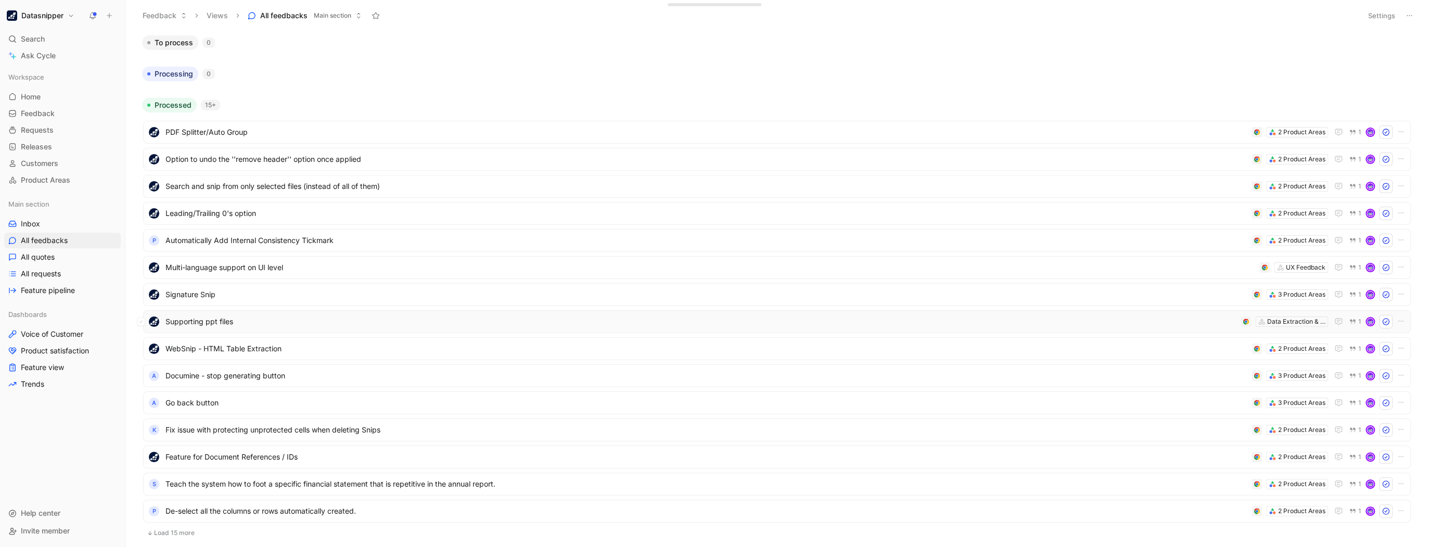
click at [205, 323] on span "Supporting ppt files" at bounding box center [700, 321] width 1071 height 12
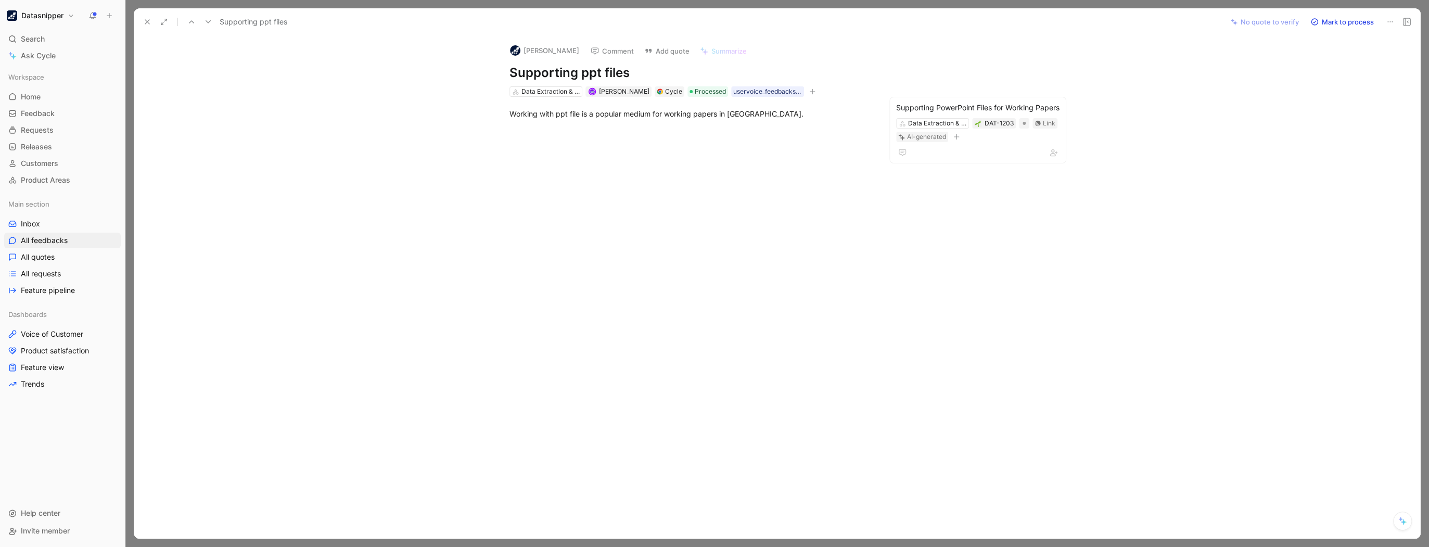
click at [528, 52] on button "Alex Haddon" at bounding box center [544, 51] width 79 height 16
drag, startPoint x: 176, startPoint y: 225, endPoint x: 427, endPoint y: 82, distance: 288.6
click at [176, 225] on div at bounding box center [690, 213] width 1068 height 164
click at [47, 114] on span "Feedback" at bounding box center [38, 113] width 34 height 10
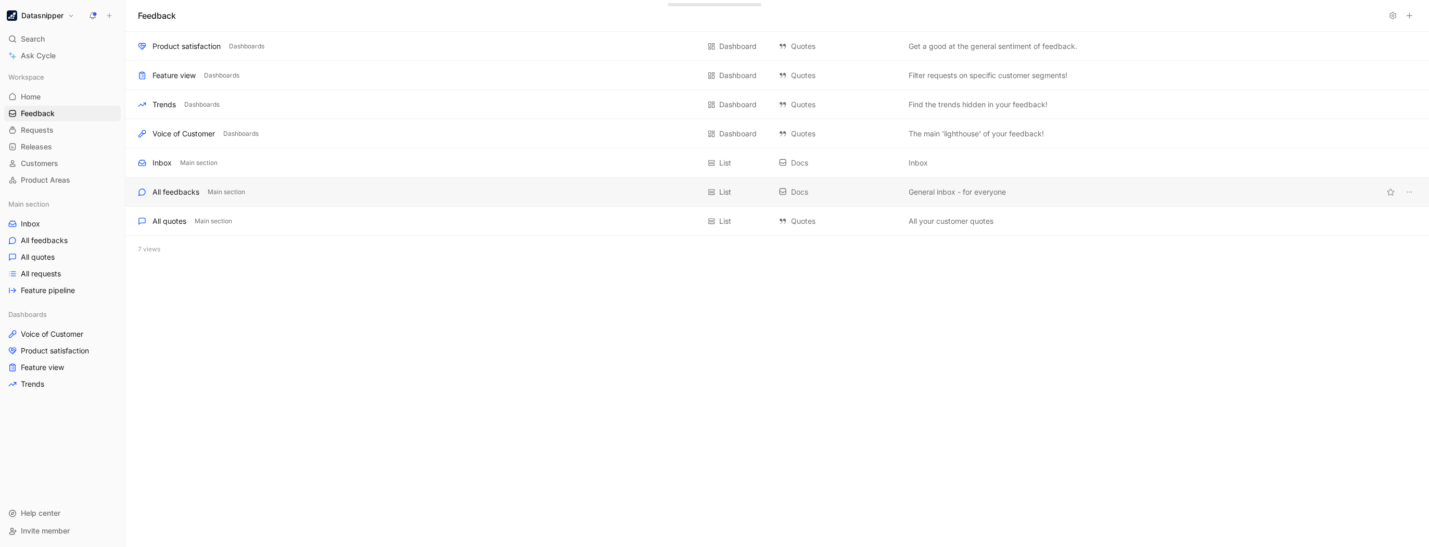
click at [175, 180] on div "All feedbacks Main section List Docs General inbox - for everyone" at bounding box center [777, 191] width 1304 height 29
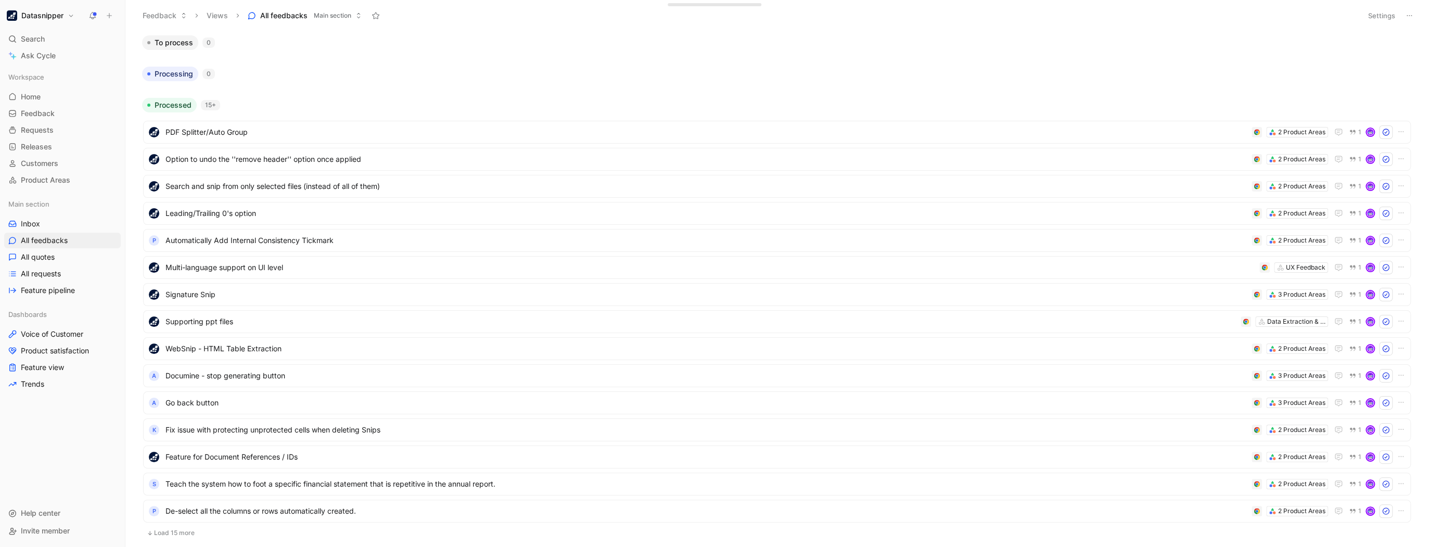
click at [1382, 17] on button "Settings" at bounding box center [1381, 15] width 36 height 15
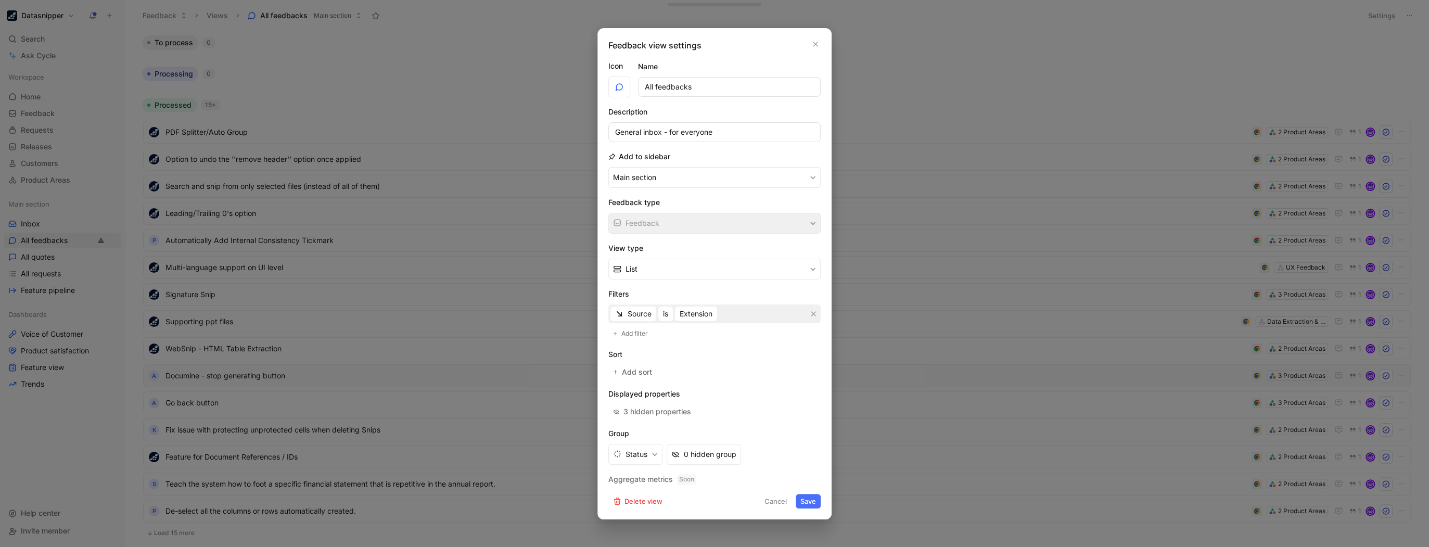
drag, startPoint x: 108, startPoint y: 414, endPoint x: 143, endPoint y: 373, distance: 53.9
click at [108, 414] on div at bounding box center [714, 273] width 1429 height 547
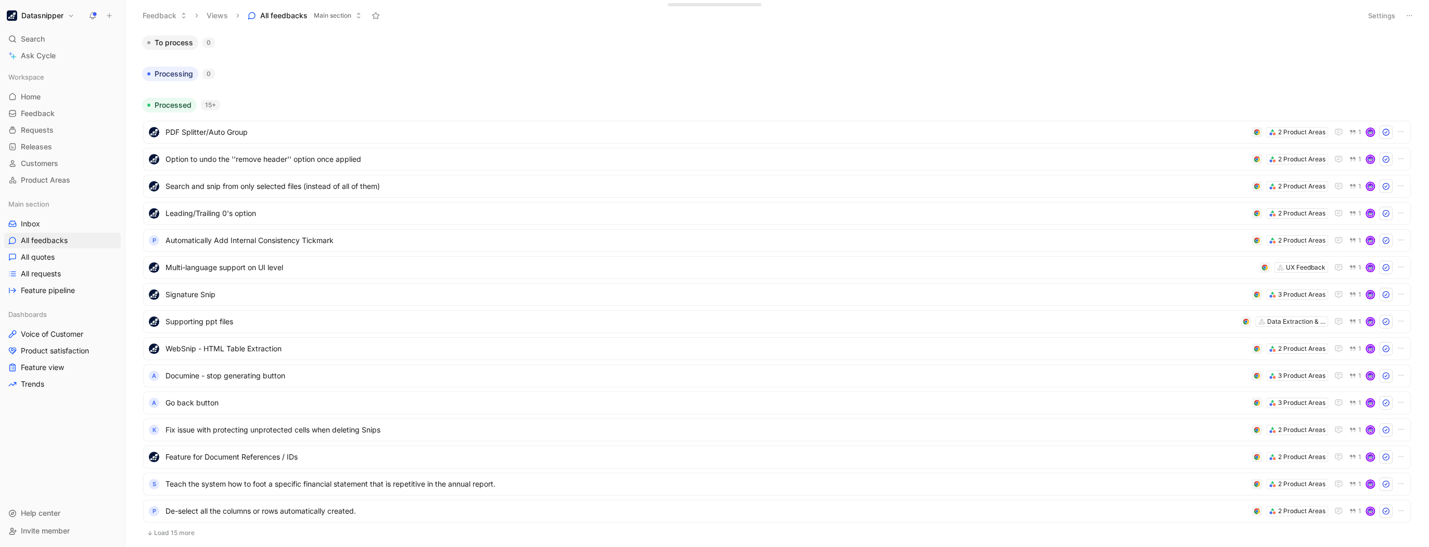
click at [1382, 17] on button "Settings" at bounding box center [1381, 15] width 36 height 15
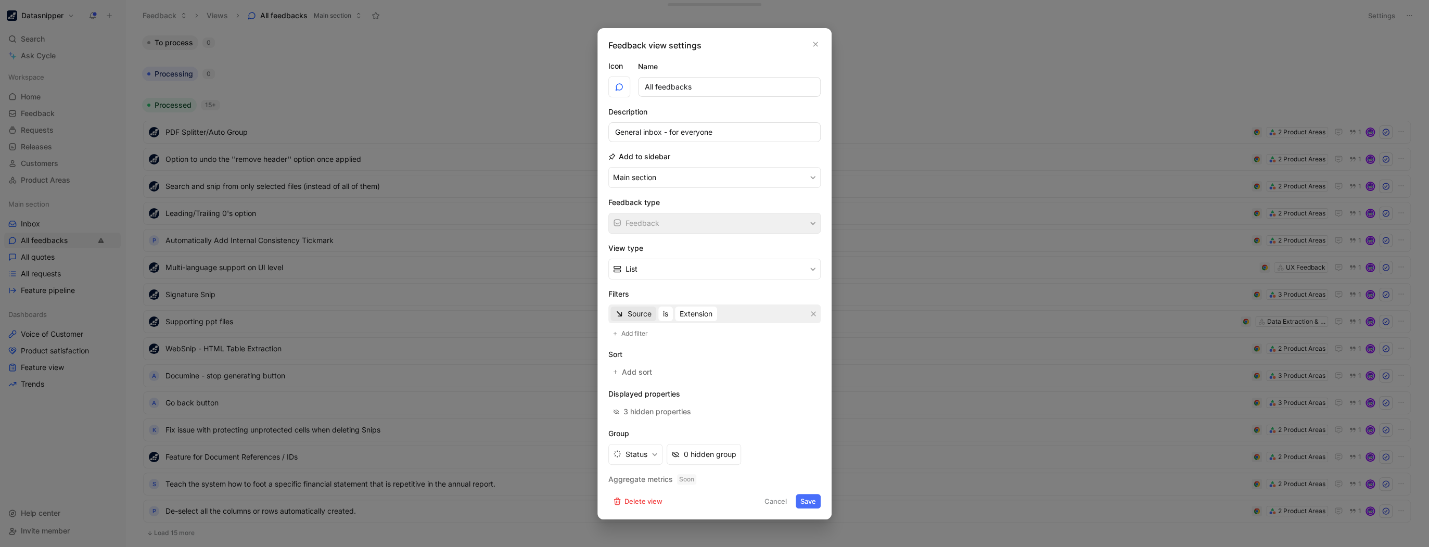
click at [638, 310] on span "Source" at bounding box center [640, 314] width 24 height 12
click at [704, 312] on span "Extension" at bounding box center [696, 314] width 33 height 12
click at [774, 454] on div "Gong" at bounding box center [742, 455] width 99 height 12
click at [796, 445] on div "Extension" at bounding box center [744, 440] width 139 height 16
click at [814, 497] on button "Save" at bounding box center [808, 501] width 25 height 15
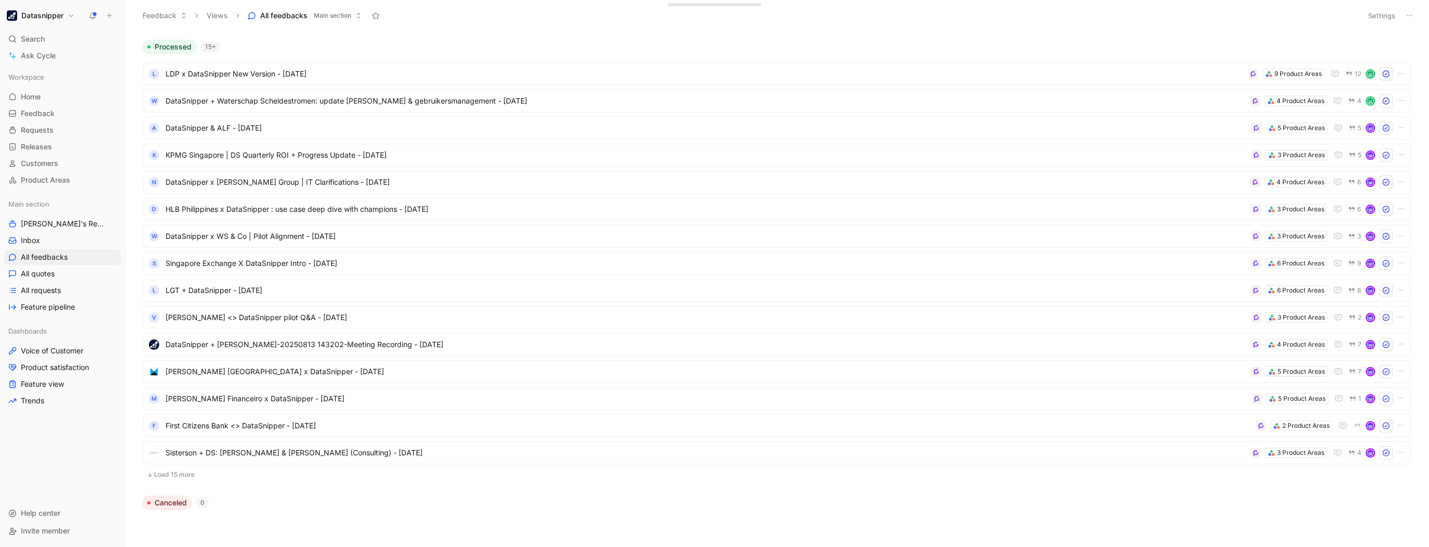
scroll to position [60, 0]
click at [181, 467] on button "Load 15 more" at bounding box center [777, 473] width 1268 height 12
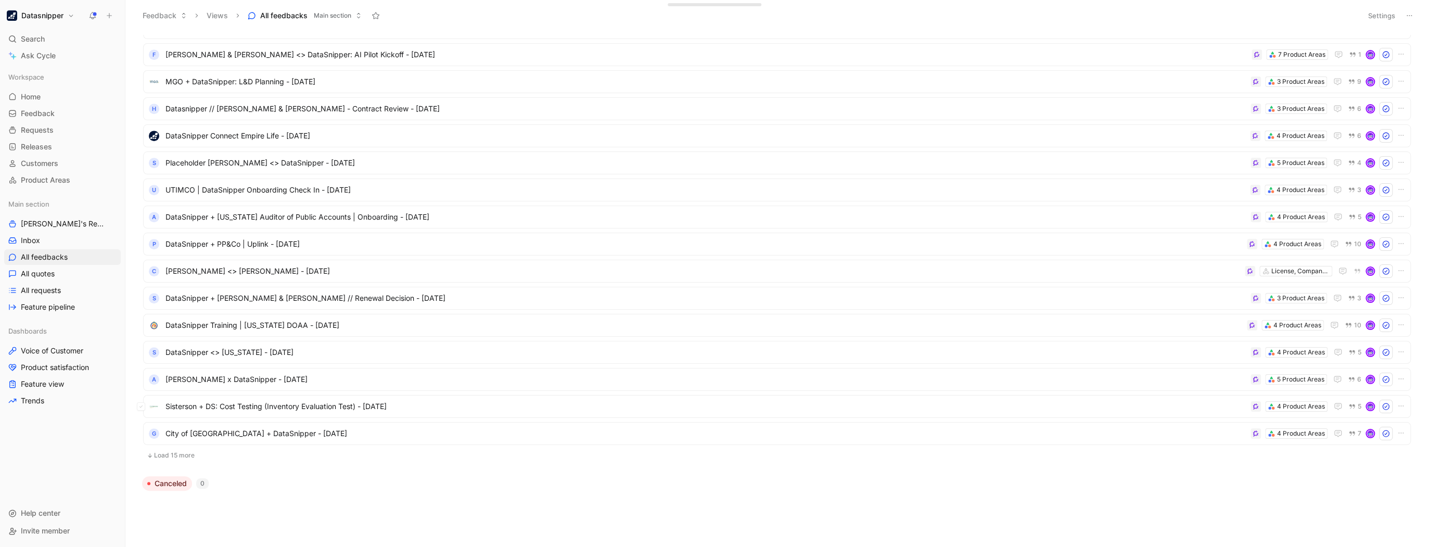
scroll to position [488, 0]
click at [182, 449] on button "Load 15 more" at bounding box center [777, 451] width 1268 height 12
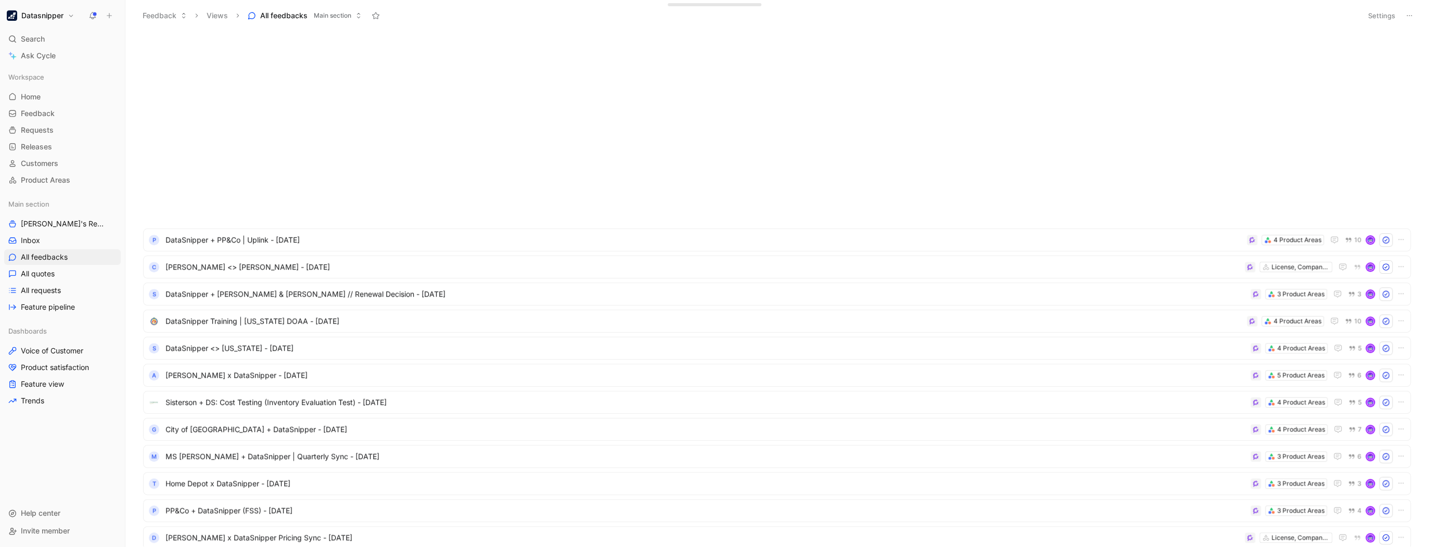
scroll to position [894, 0]
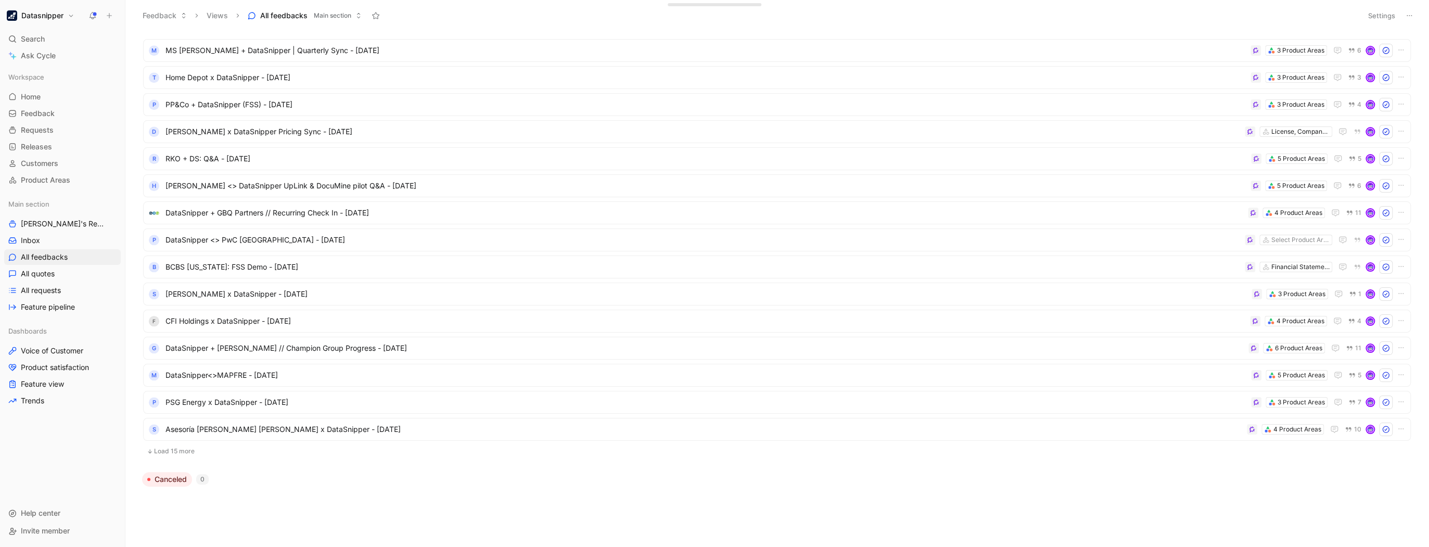
click at [196, 452] on button "Load 15 more" at bounding box center [777, 451] width 1268 height 12
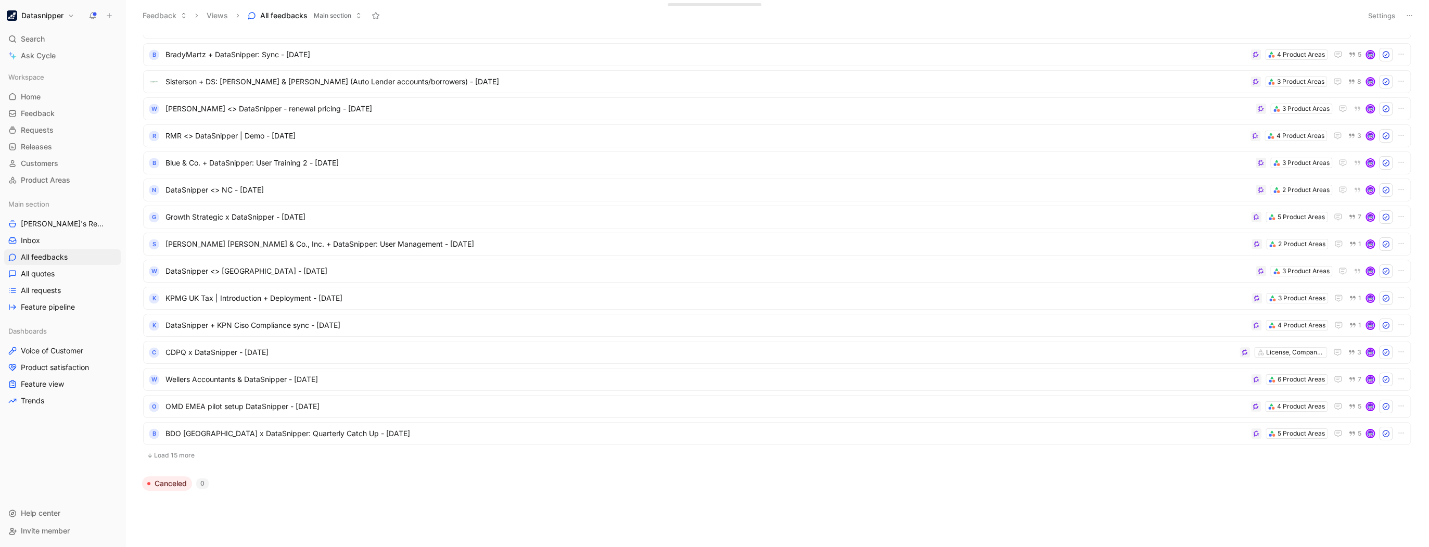
scroll to position [1291, 0]
click at [195, 448] on button "Load 15 more" at bounding box center [777, 451] width 1268 height 12
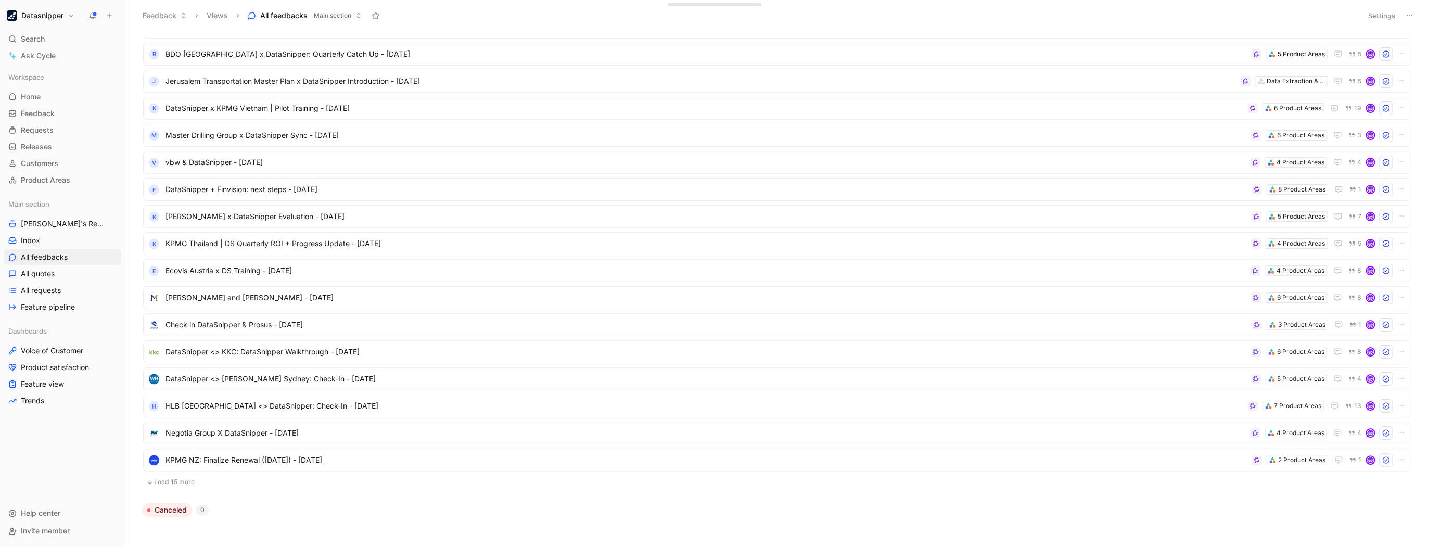
scroll to position [1693, 0]
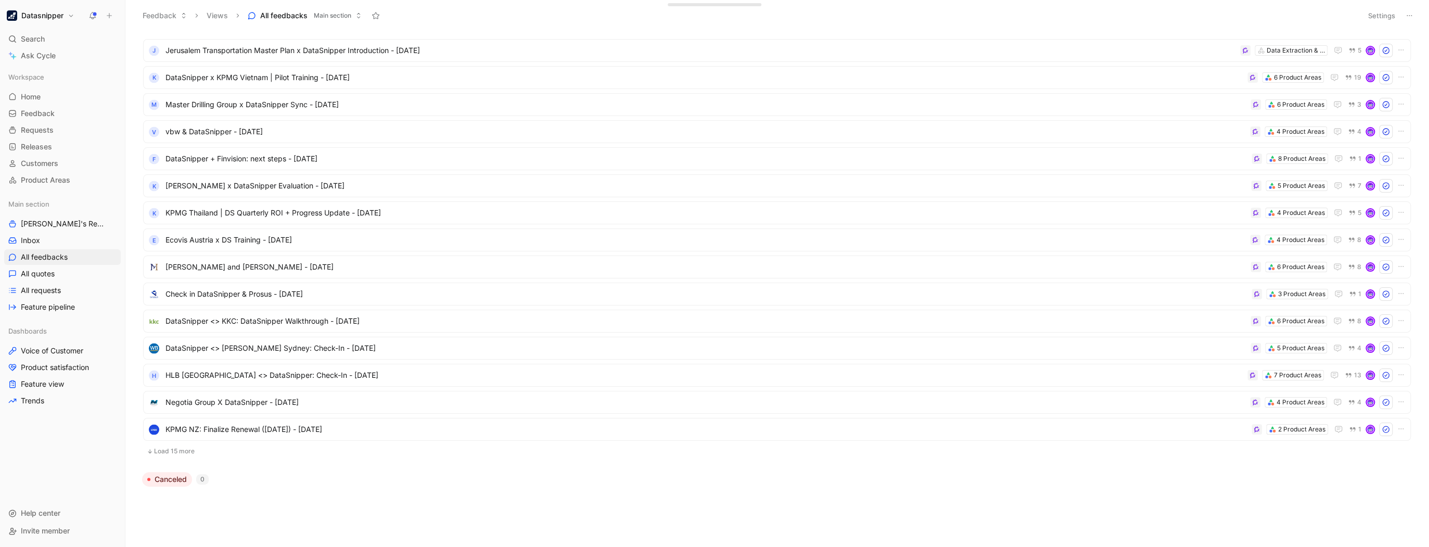
click at [207, 451] on button "Load 15 more" at bounding box center [777, 451] width 1268 height 12
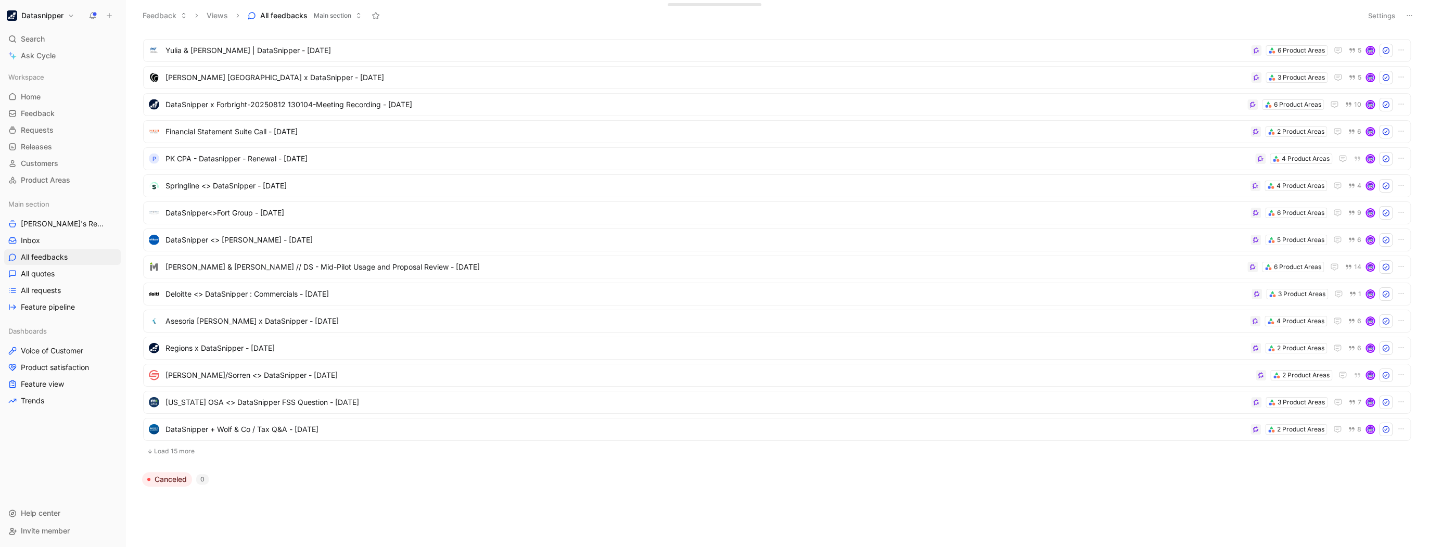
scroll to position [2095, 0]
click at [206, 452] on button "Load 15 more" at bounding box center [777, 451] width 1268 height 12
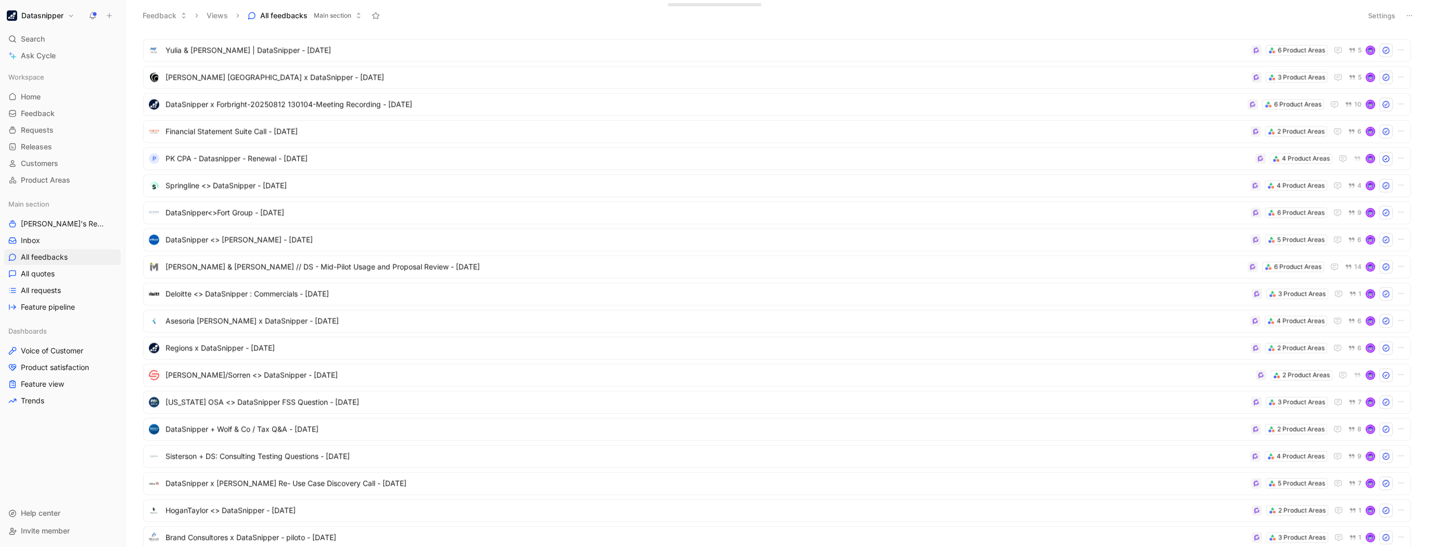
scroll to position [2496, 0]
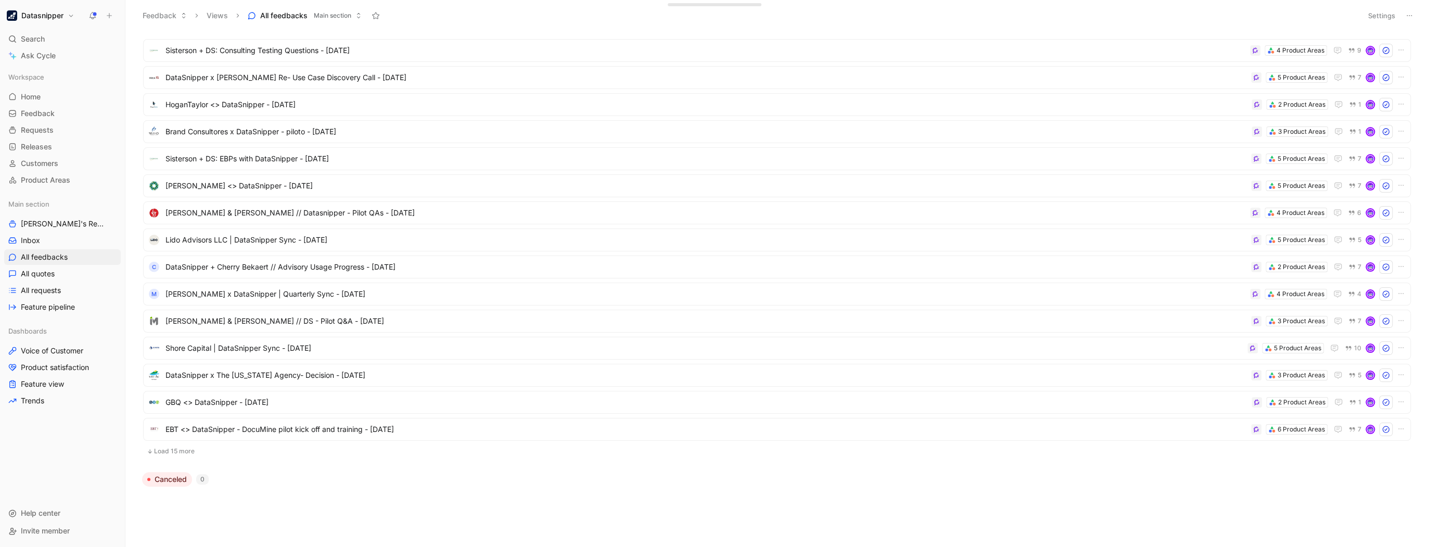
click at [206, 452] on button "Load 15 more" at bounding box center [777, 451] width 1268 height 12
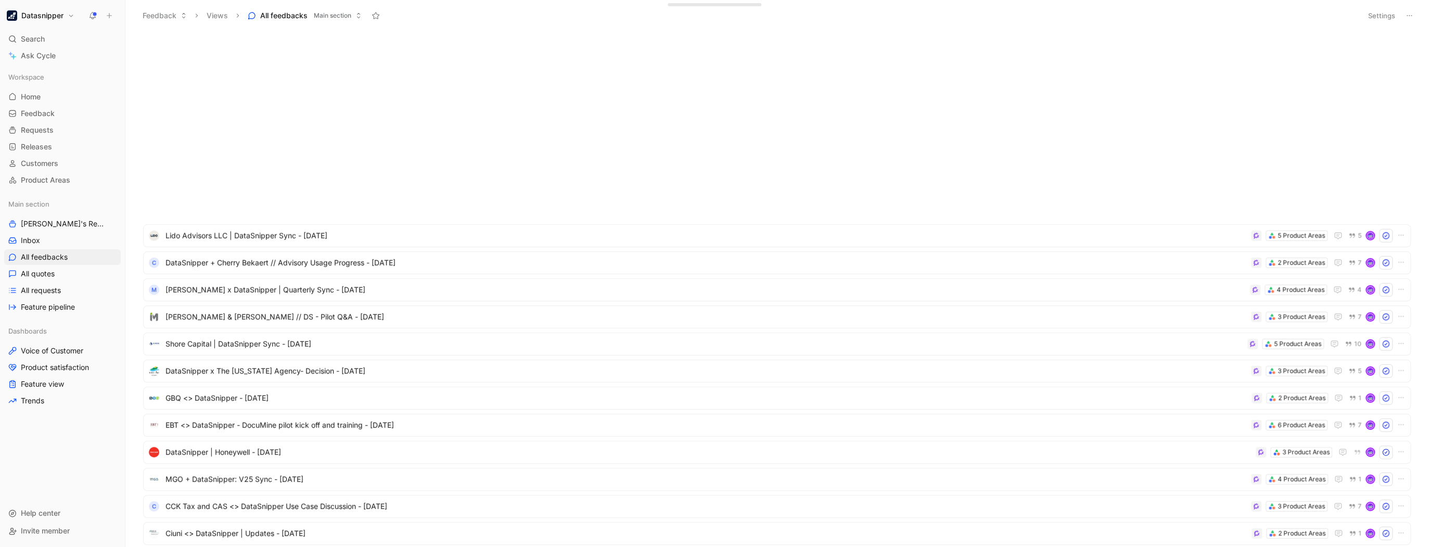
scroll to position [2898, 0]
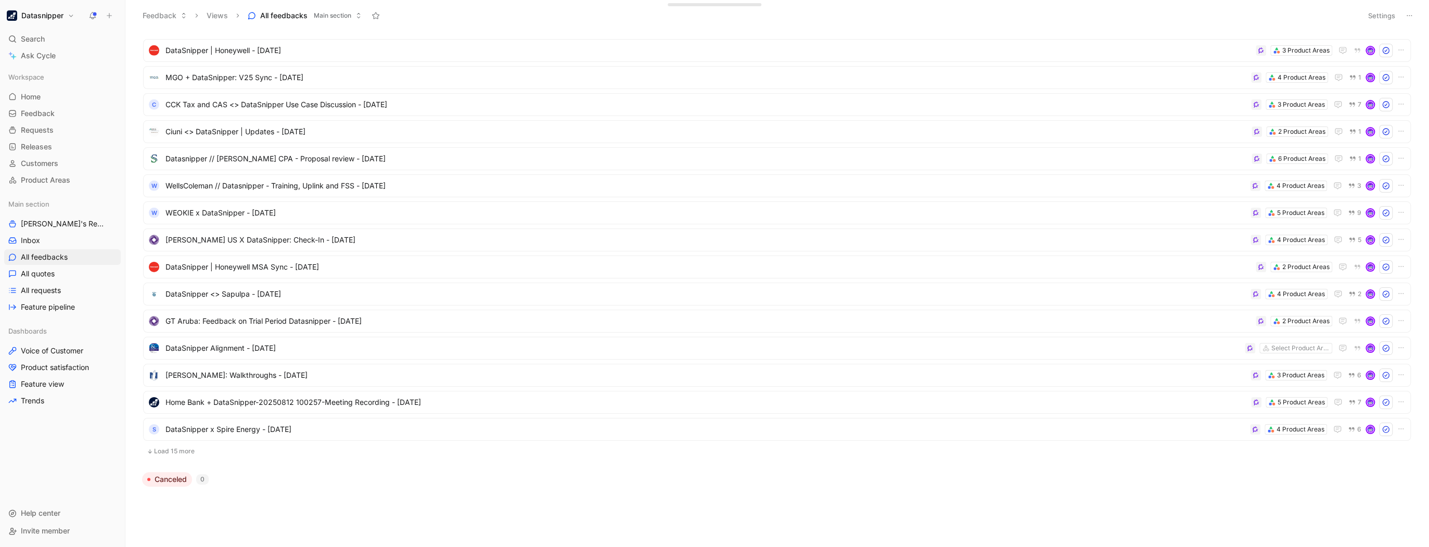
click at [215, 451] on button "Load 15 more" at bounding box center [777, 451] width 1268 height 12
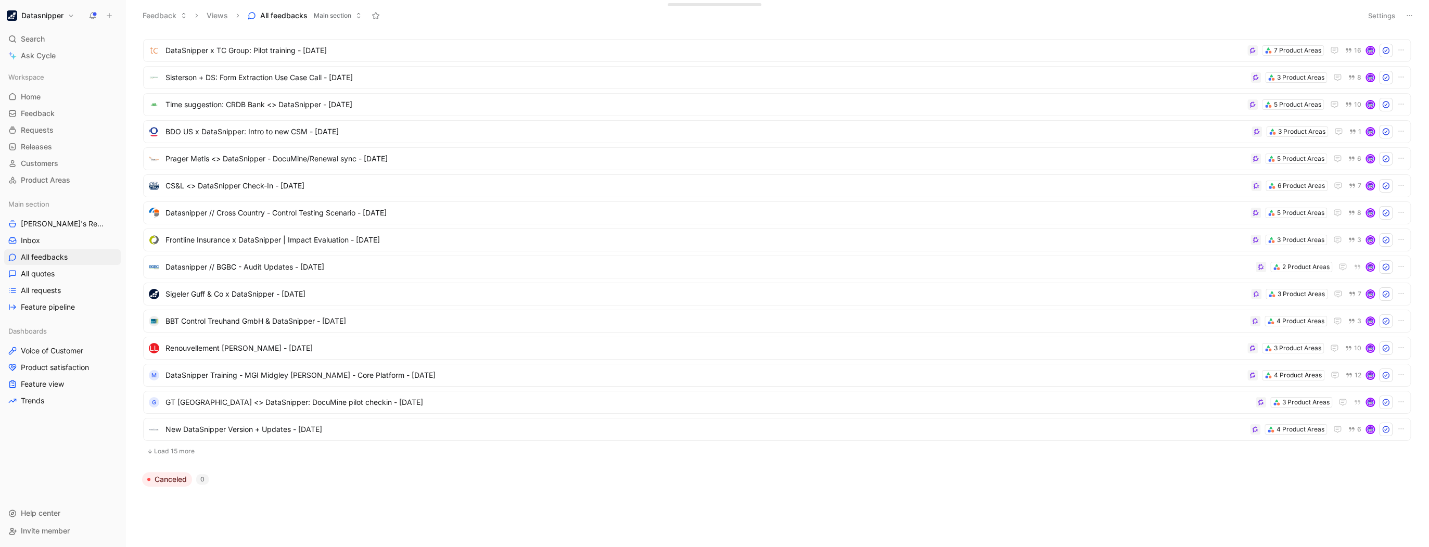
scroll to position [3300, 0]
click at [224, 450] on button "Load 15 more" at bounding box center [777, 451] width 1268 height 12
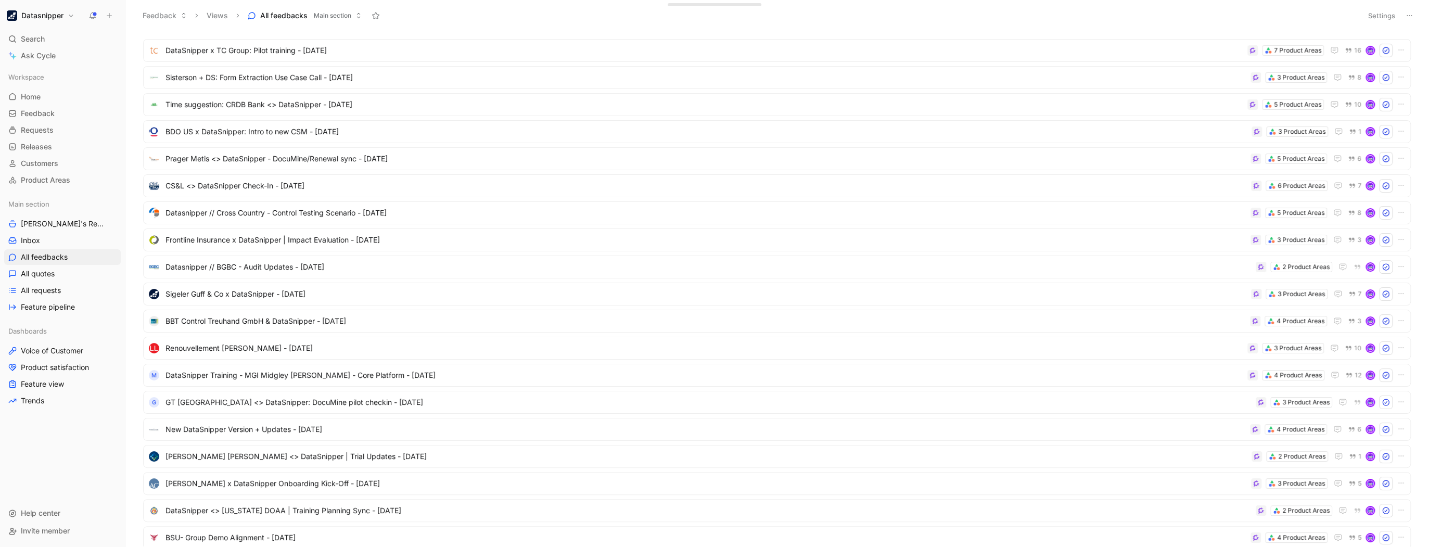
scroll to position [3701, 0]
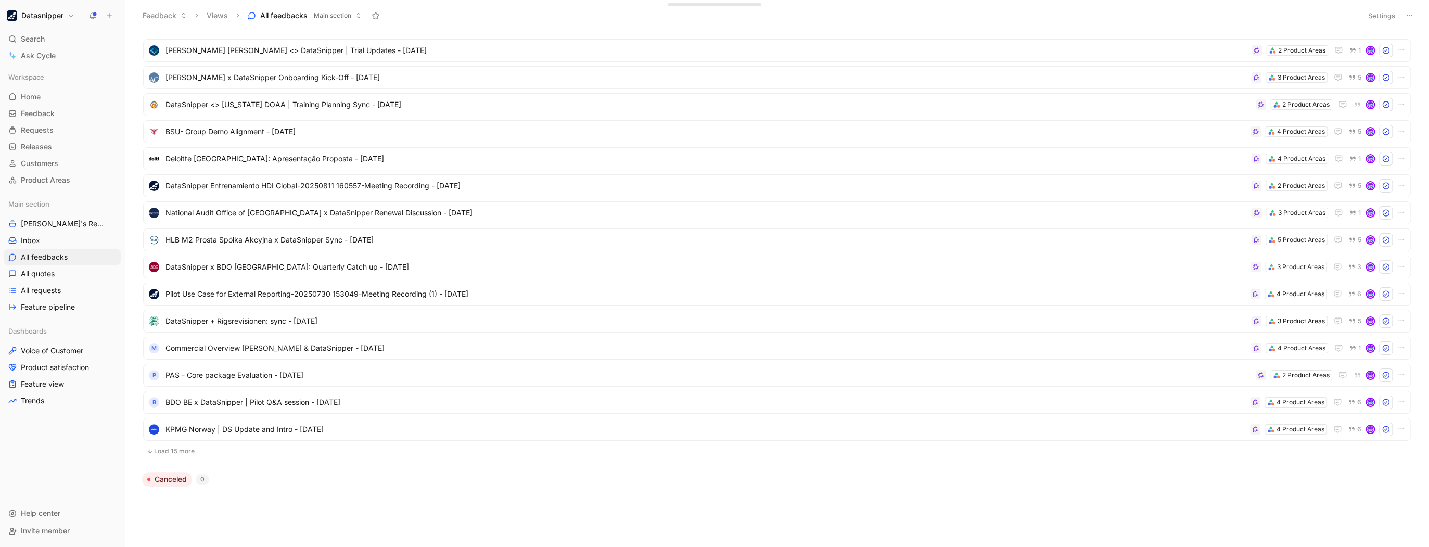
click at [221, 453] on button "Load 15 more" at bounding box center [777, 451] width 1268 height 12
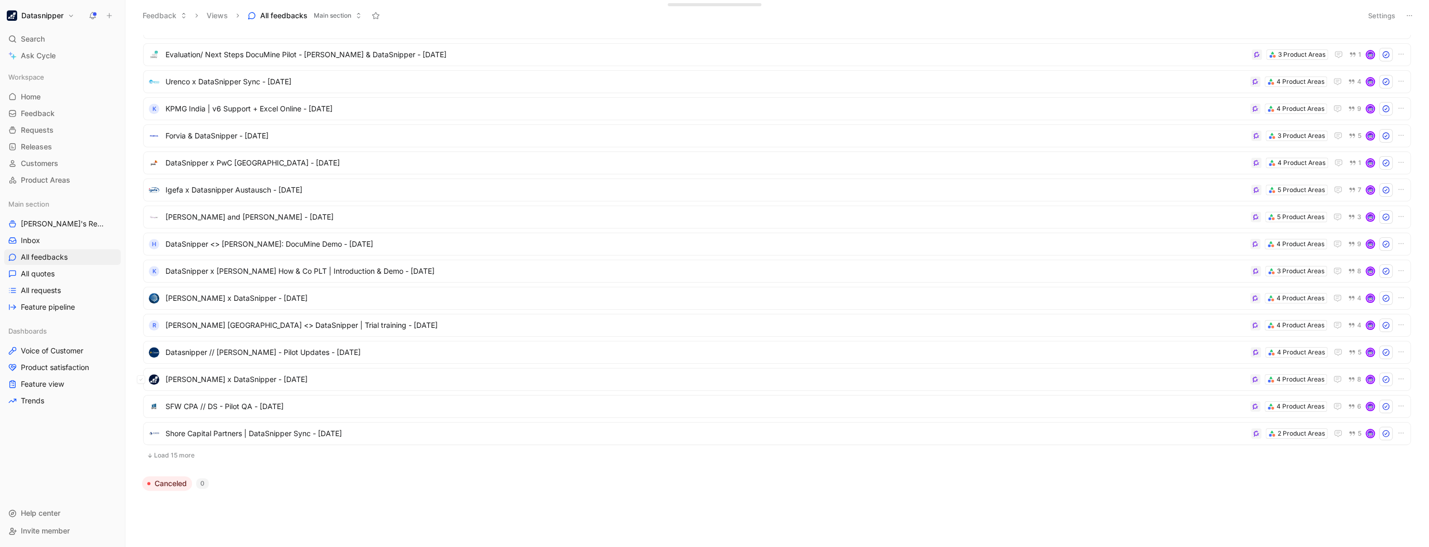
scroll to position [4103, 0]
click at [196, 446] on button "Load 15 more" at bounding box center [777, 451] width 1268 height 12
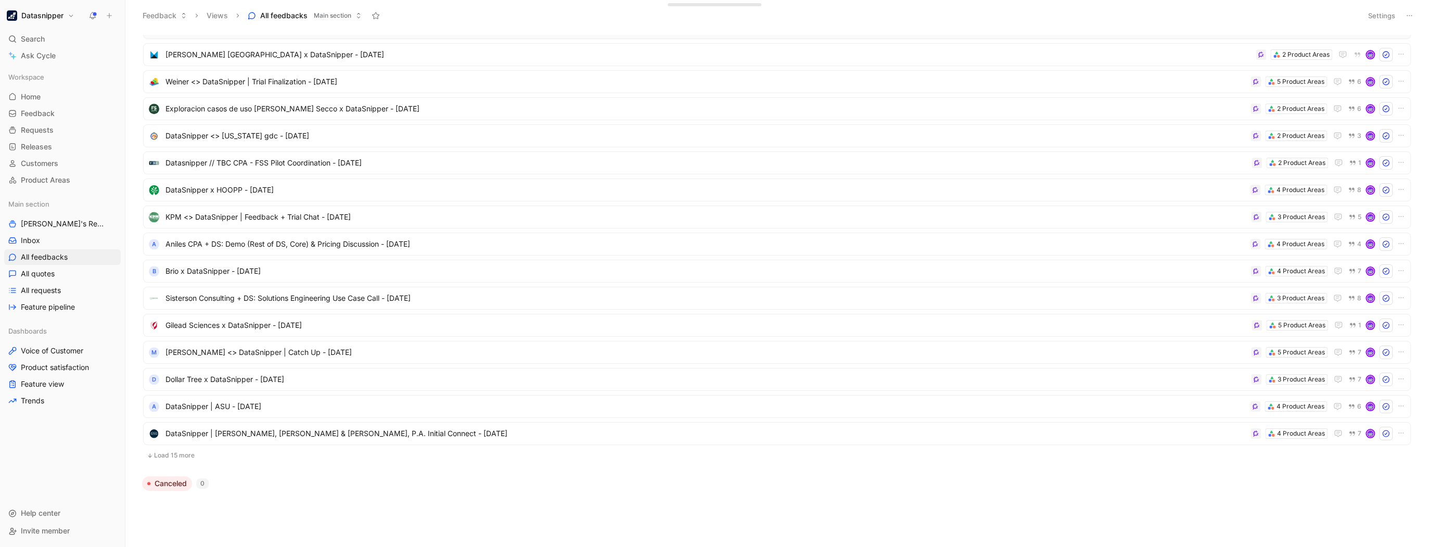
scroll to position [4505, 0]
click at [177, 450] on button "Load 15 more" at bounding box center [777, 451] width 1268 height 12
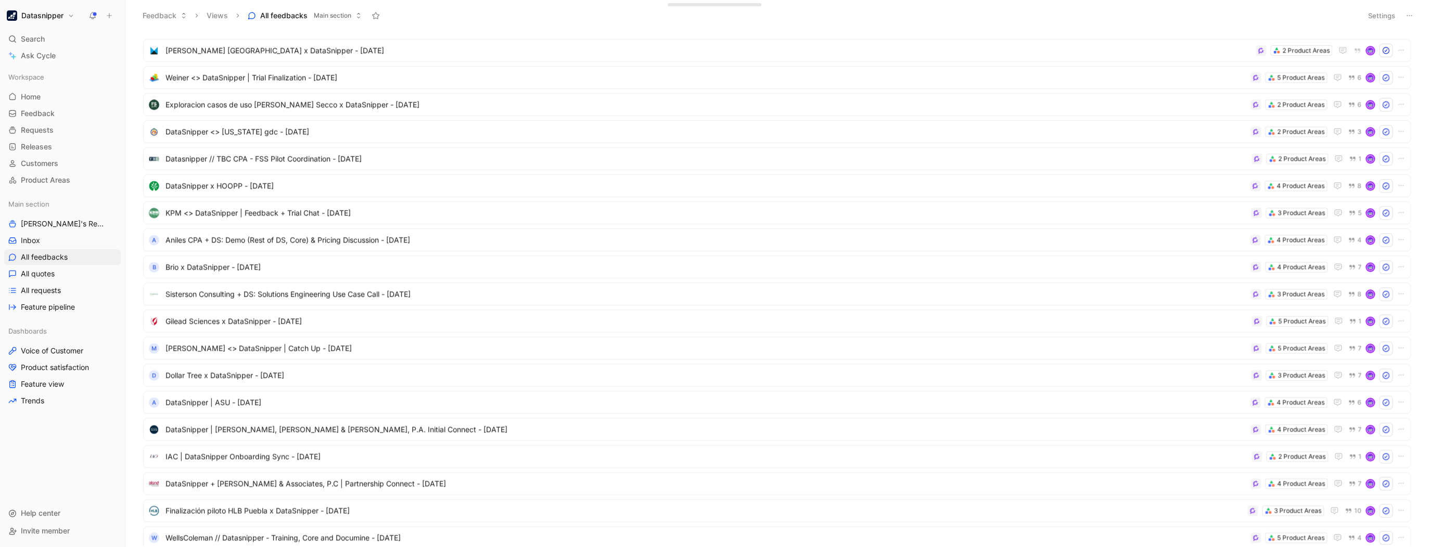
scroll to position [4907, 0]
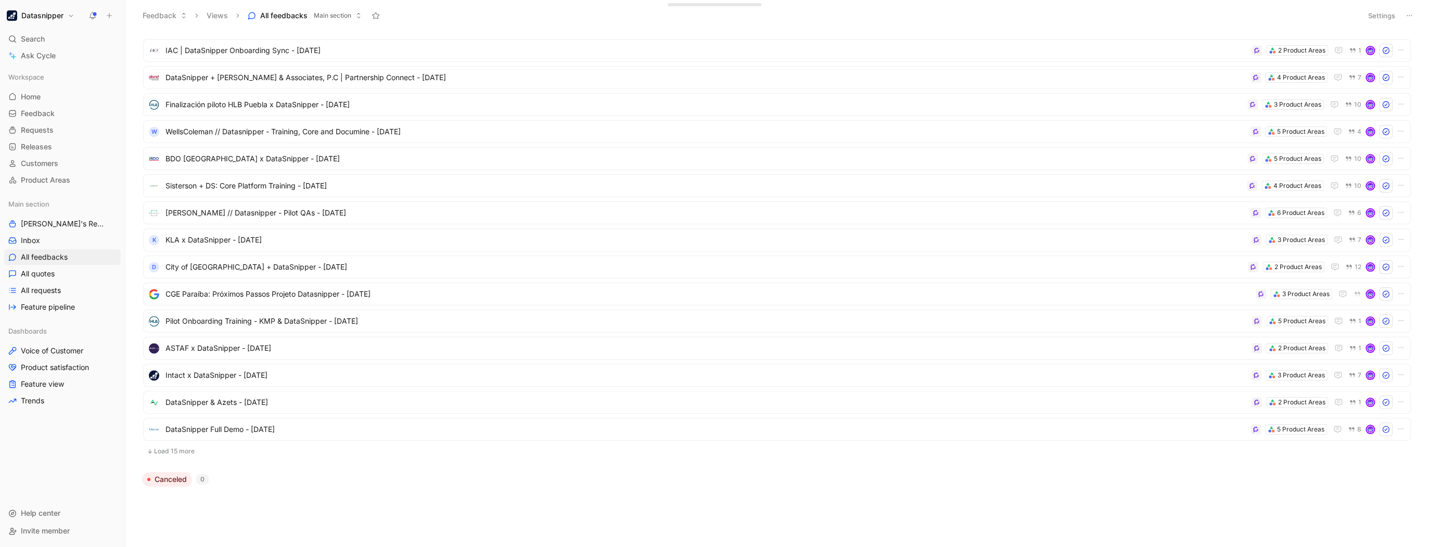
click at [185, 451] on button "Load 15 more" at bounding box center [777, 451] width 1268 height 12
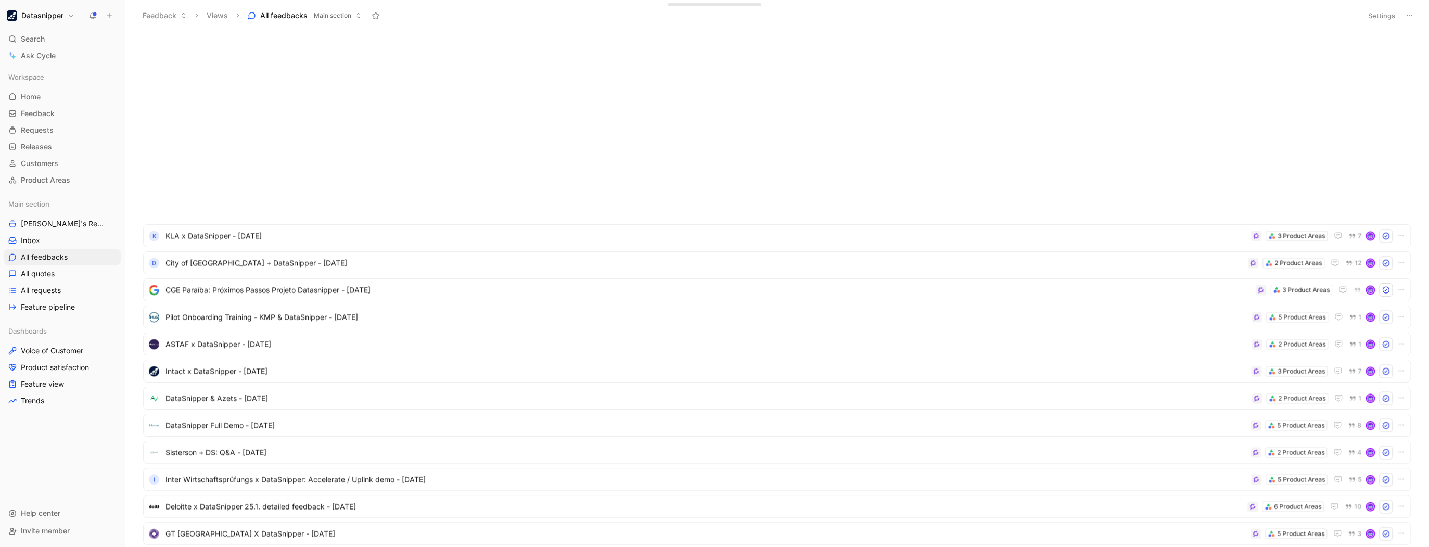
scroll to position [5308, 0]
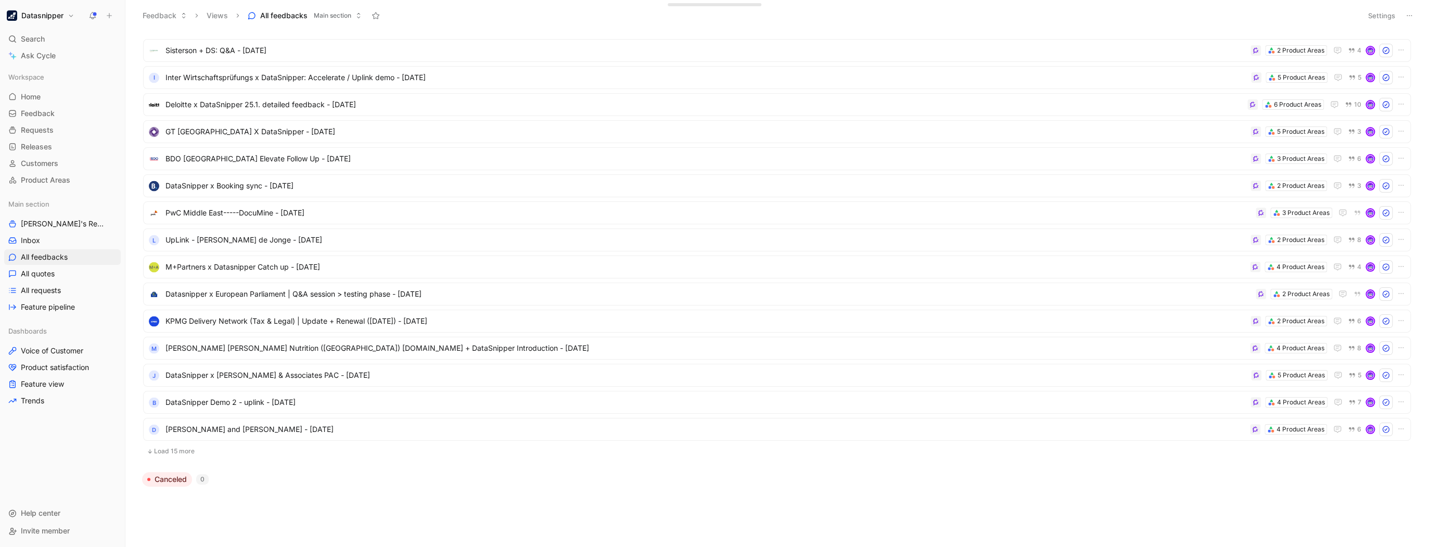
click at [195, 453] on button "Load 15 more" at bounding box center [777, 451] width 1268 height 12
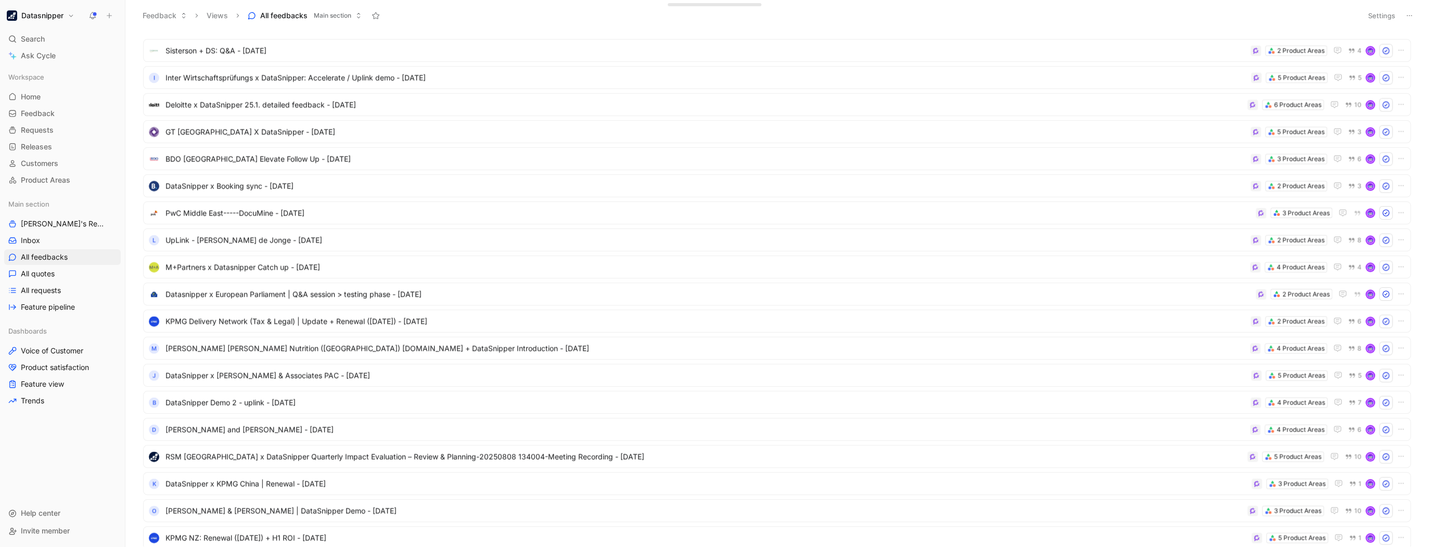
scroll to position [5710, 0]
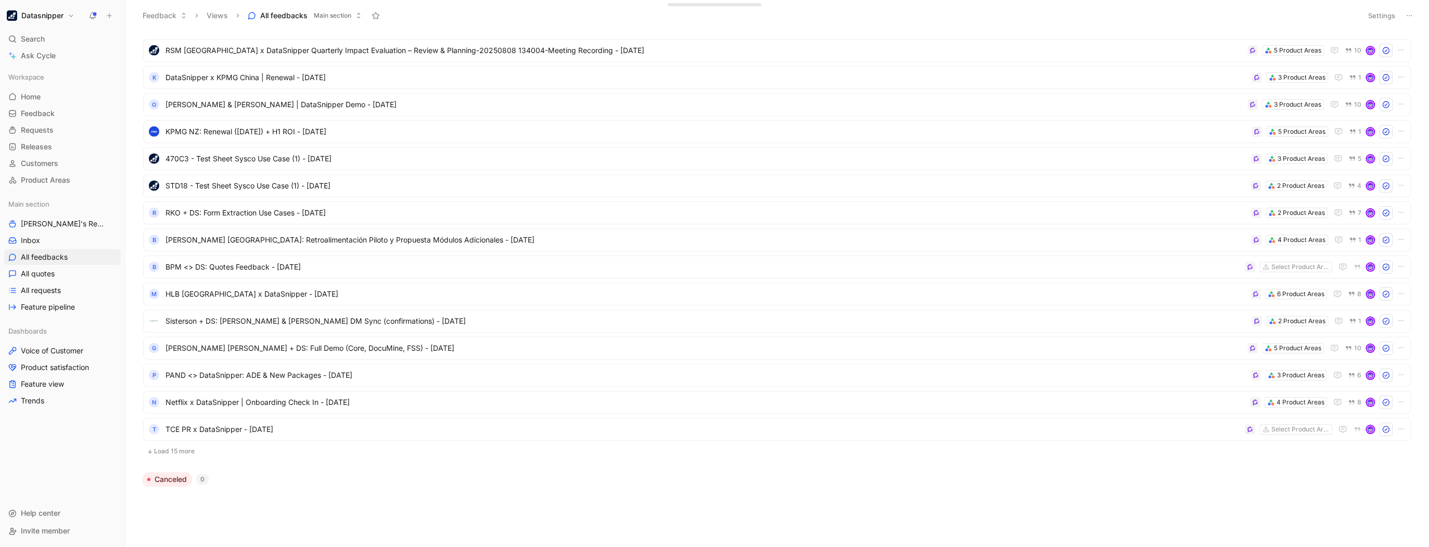
click at [184, 448] on button "Load 15 more" at bounding box center [777, 451] width 1268 height 12
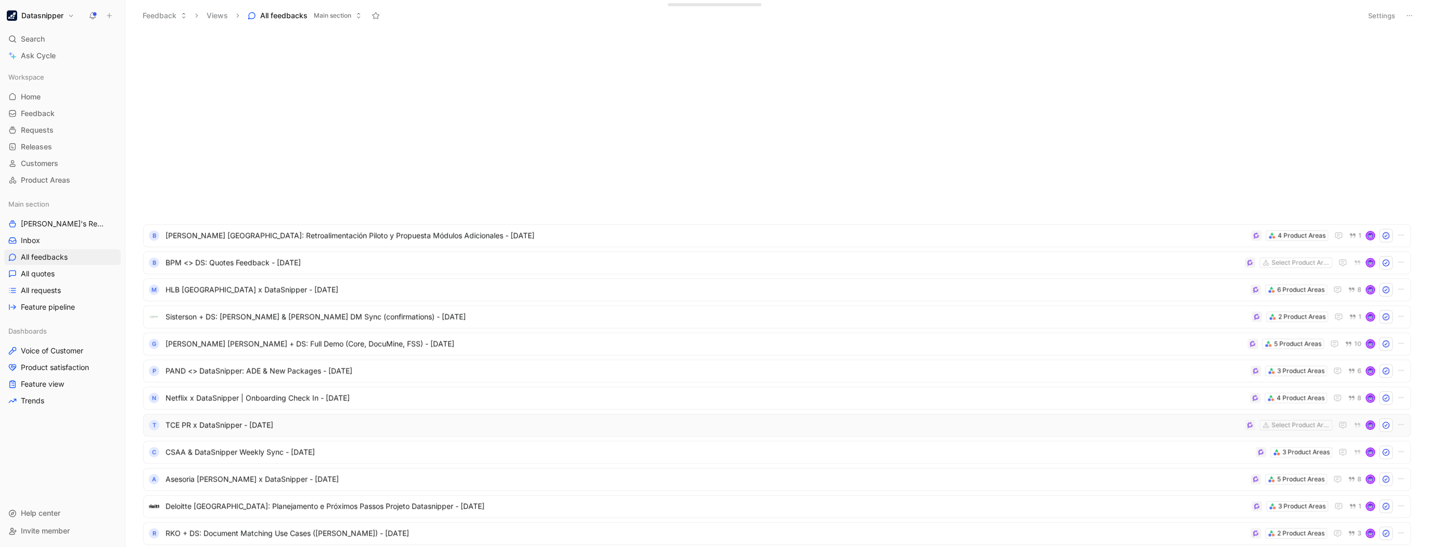
scroll to position [6108, 0]
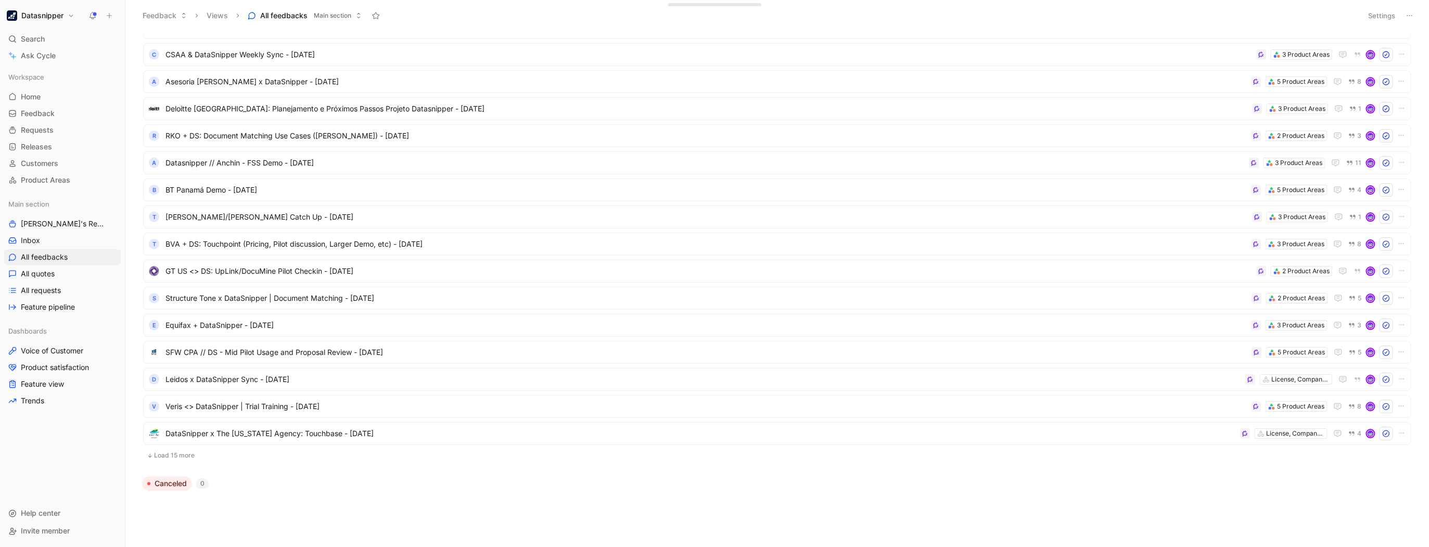
click at [187, 458] on button "Load 15 more" at bounding box center [777, 455] width 1268 height 12
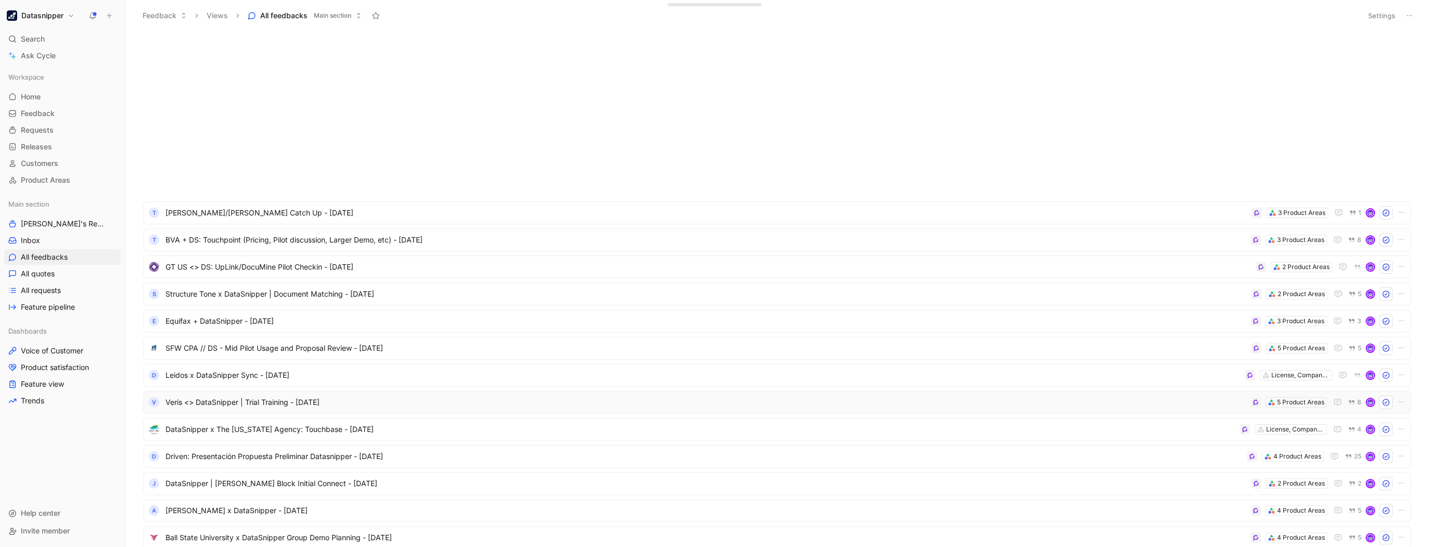
scroll to position [6494, 0]
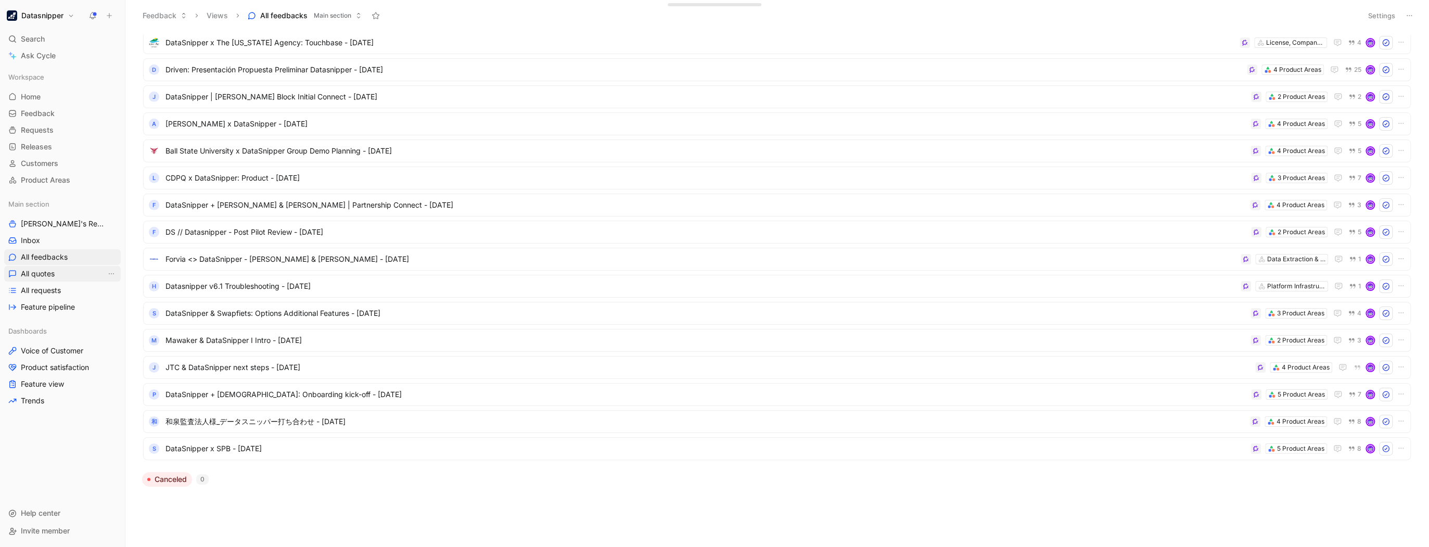
drag, startPoint x: 156, startPoint y: 506, endPoint x: 92, endPoint y: 279, distance: 235.9
click at [156, 506] on body "Datasnipper Search Ctrl K Ask Cycle Workspace Home G then H Feedback G then F R…" at bounding box center [714, 273] width 1429 height 547
click at [34, 109] on span "Feedback" at bounding box center [38, 113] width 34 height 10
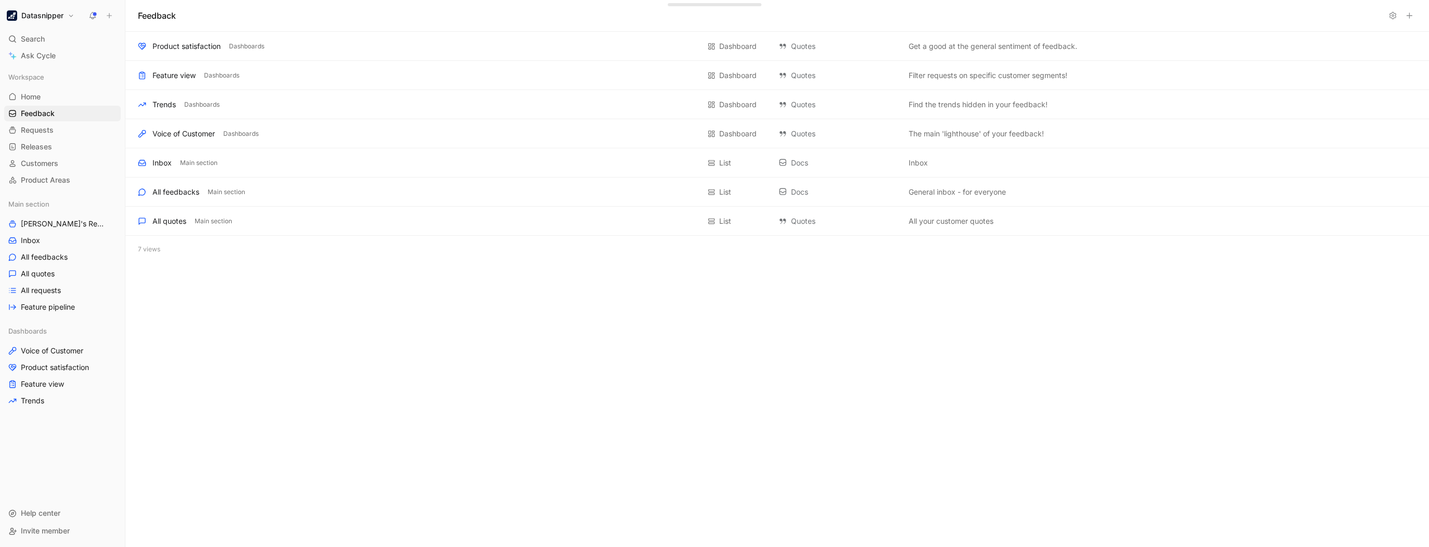
click at [1412, 15] on icon at bounding box center [1409, 15] width 8 height 8
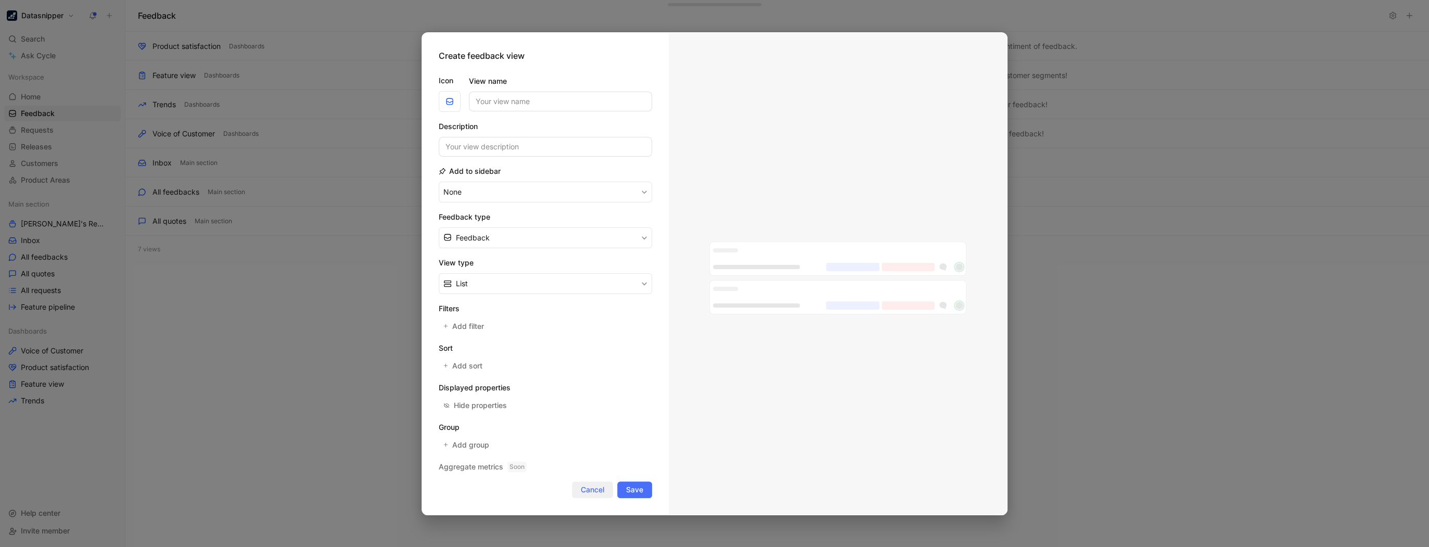
click at [587, 489] on span "Cancel" at bounding box center [592, 489] width 23 height 12
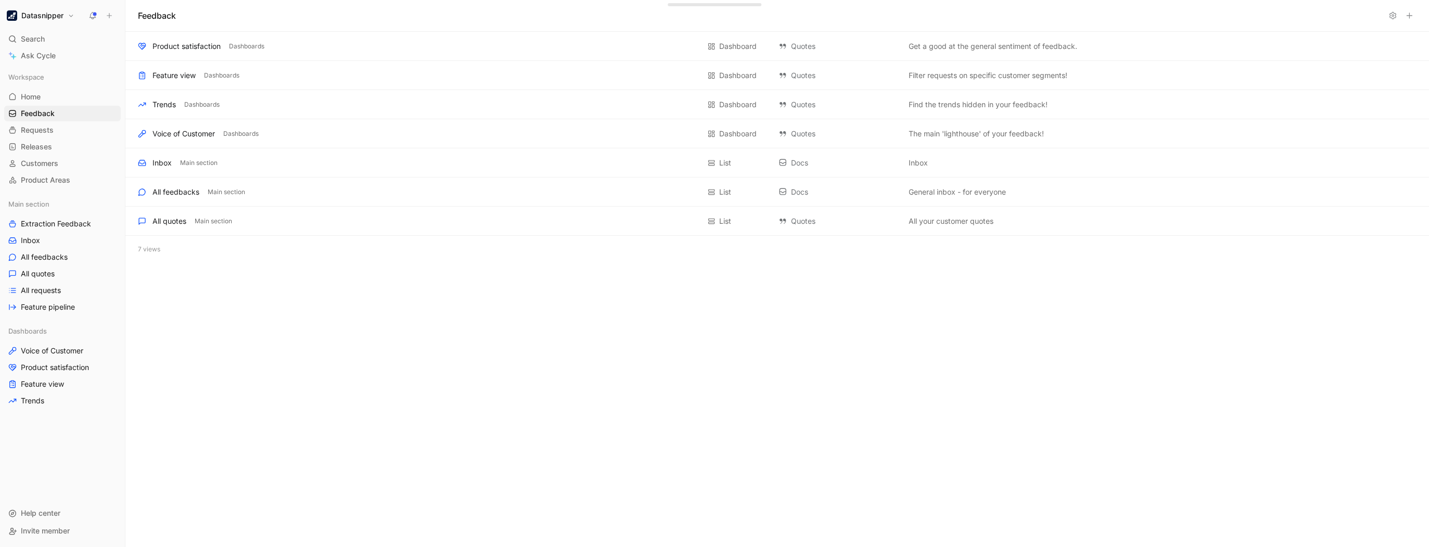
click at [193, 342] on div "Feedback Product satisfaction Dashboards Dashboard Quotes Get a good at the gen…" at bounding box center [777, 273] width 1304 height 547
click at [221, 371] on div "Feedback Product satisfaction Dashboards Dashboard Quotes Get a good at the gen…" at bounding box center [777, 273] width 1304 height 547
